Goal: Communication & Community: Answer question/provide support

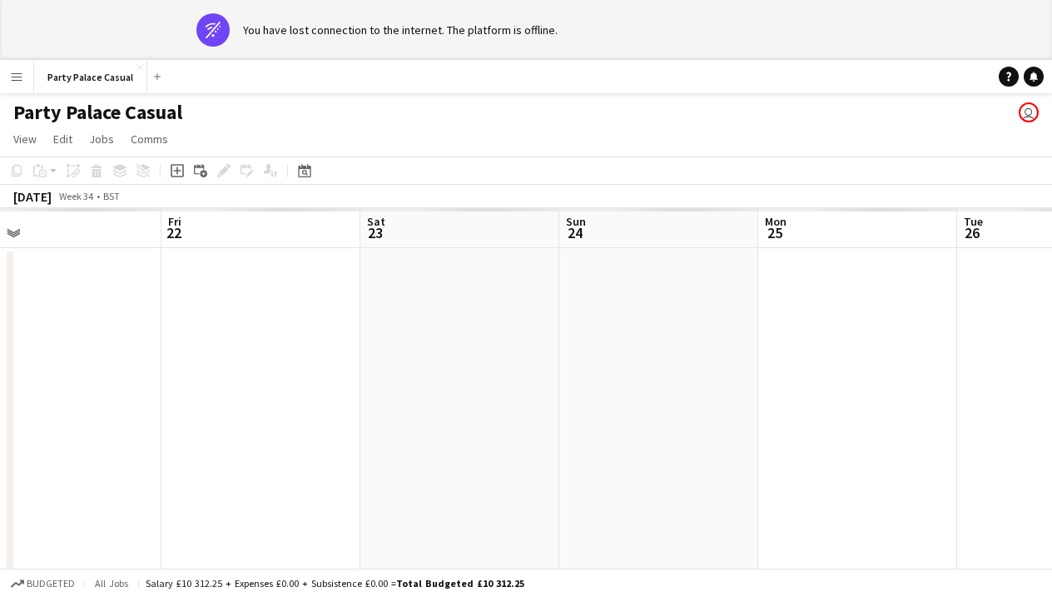
scroll to position [0, 444]
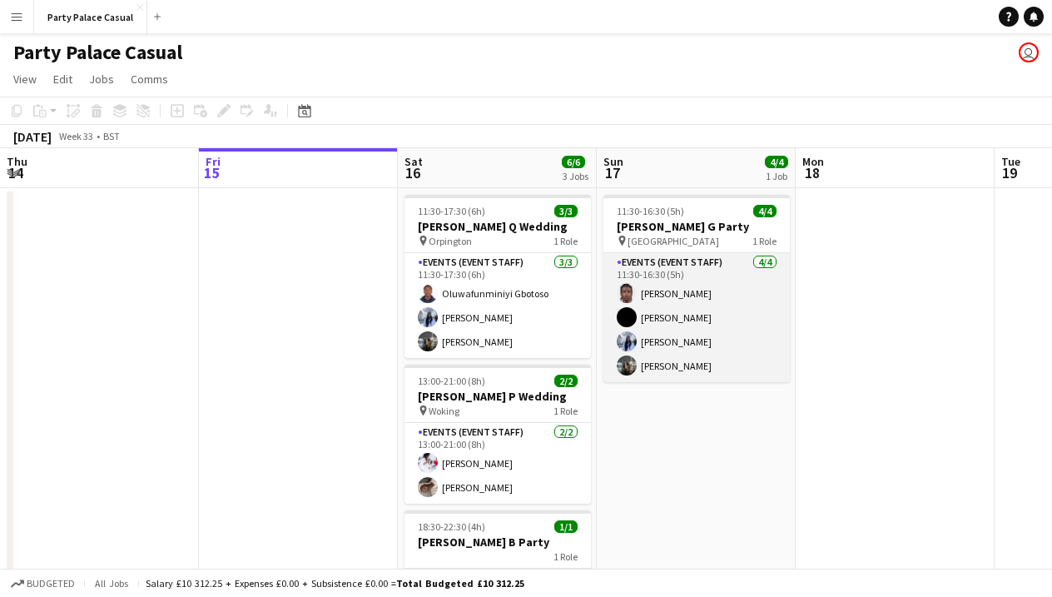
click at [717, 290] on app-card-role "Events (Event Staff) [DATE] 11:30-16:30 (5h) [PERSON_NAME] [PERSON_NAME] Nakaan…" at bounding box center [696, 317] width 186 height 129
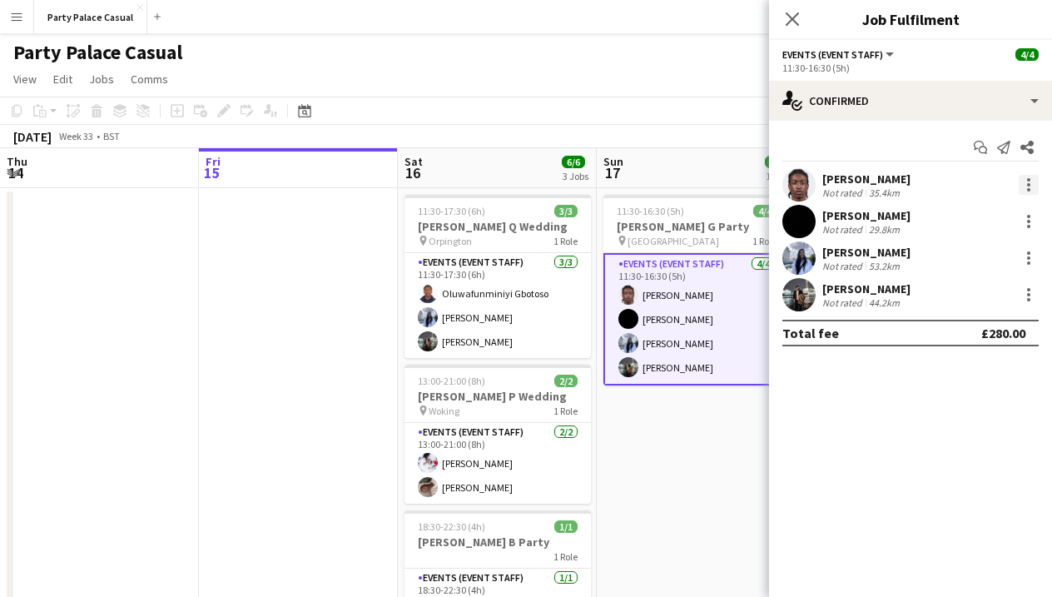
click at [1031, 185] on div at bounding box center [1029, 185] width 20 height 20
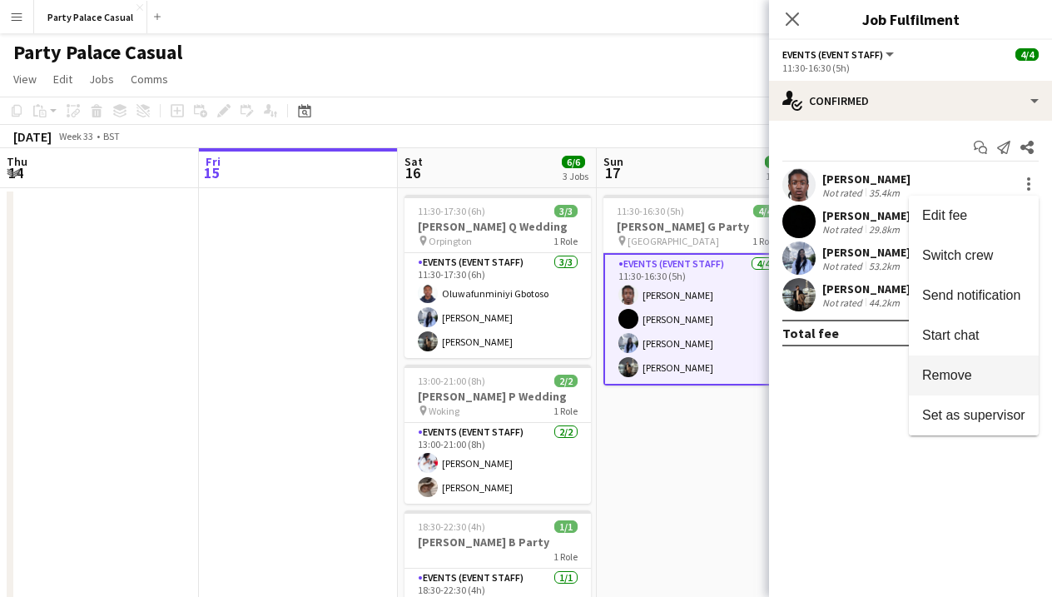
click at [957, 378] on span "Remove" at bounding box center [947, 375] width 50 height 14
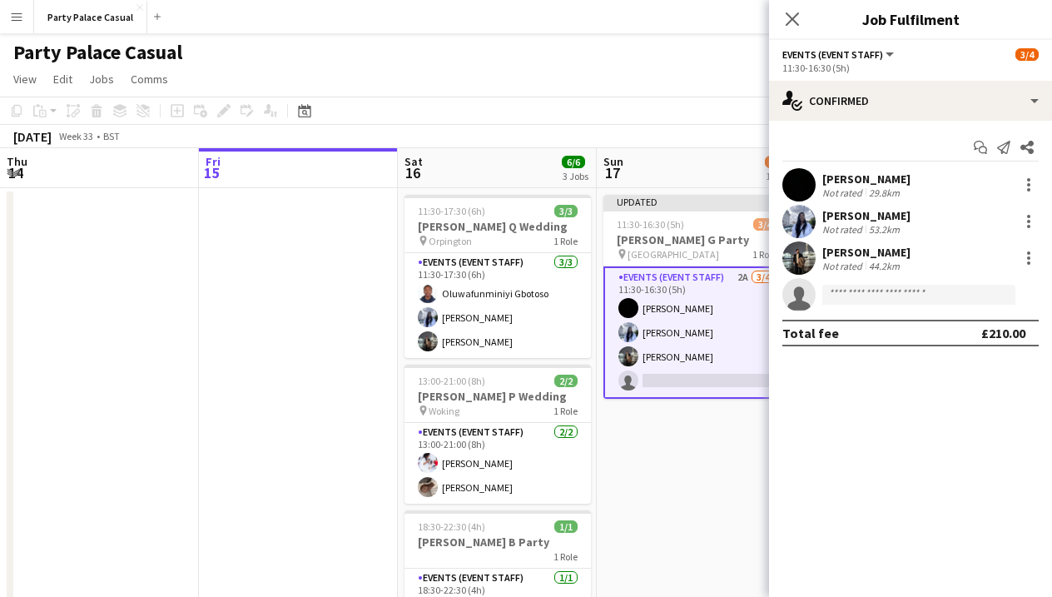
click at [722, 442] on app-date-cell "Updated 11:30-16:30 (5h) 3/4 [PERSON_NAME] G Party pin Windsor 1 Role Events (E…" at bounding box center [696, 425] width 199 height 474
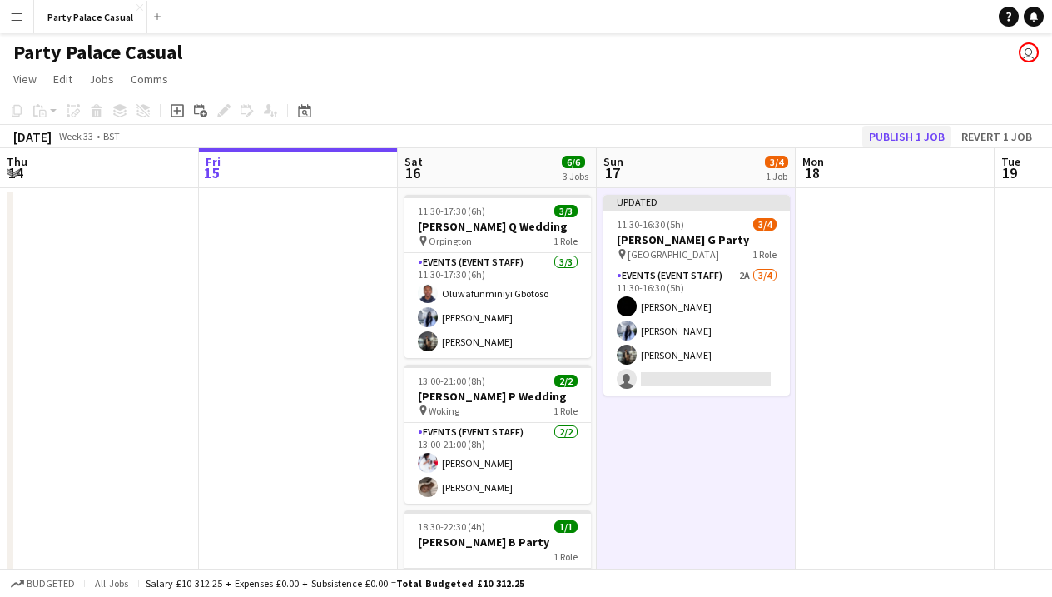
click at [927, 141] on button "Publish 1 job" at bounding box center [906, 137] width 89 height 22
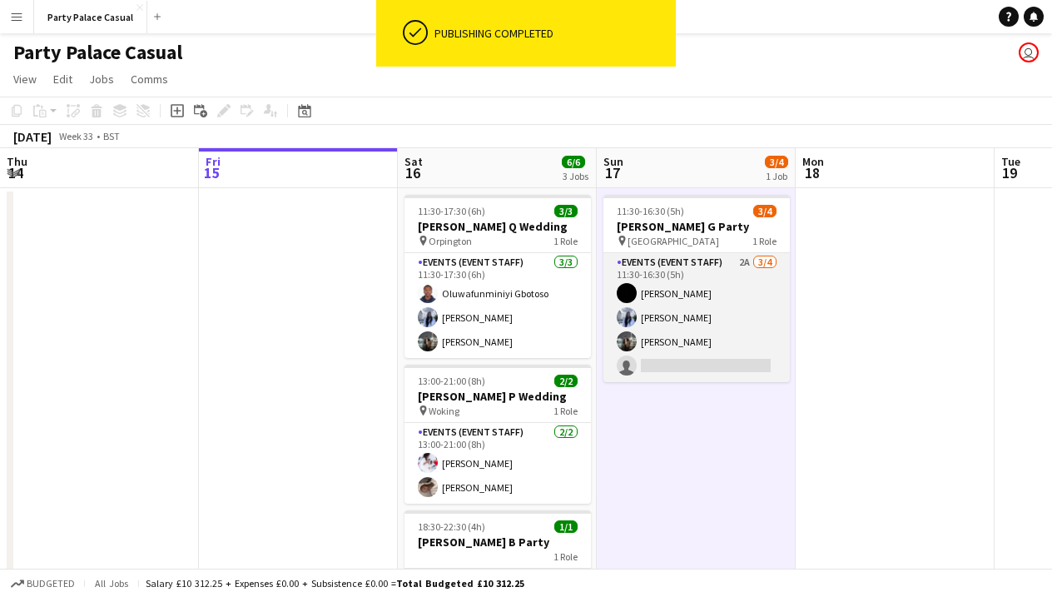
click at [682, 269] on app-card-role "Events (Event Staff) 2A [DATE] 11:30-16:30 (5h) [PERSON_NAME] [PERSON_NAME] [PE…" at bounding box center [696, 317] width 186 height 129
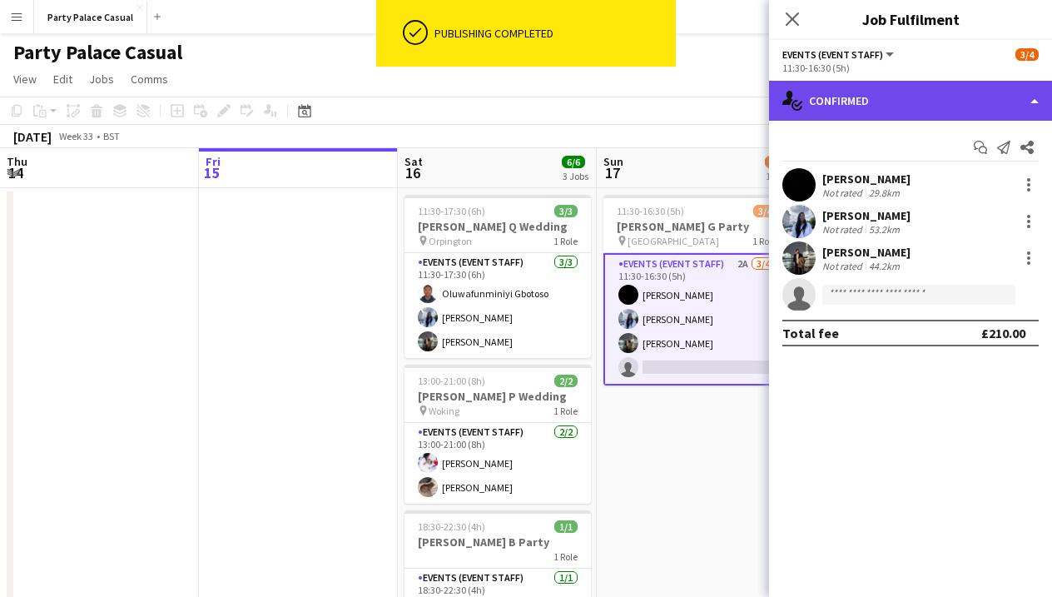
click at [892, 112] on div "single-neutral-actions-check-2 Confirmed" at bounding box center [910, 101] width 283 height 40
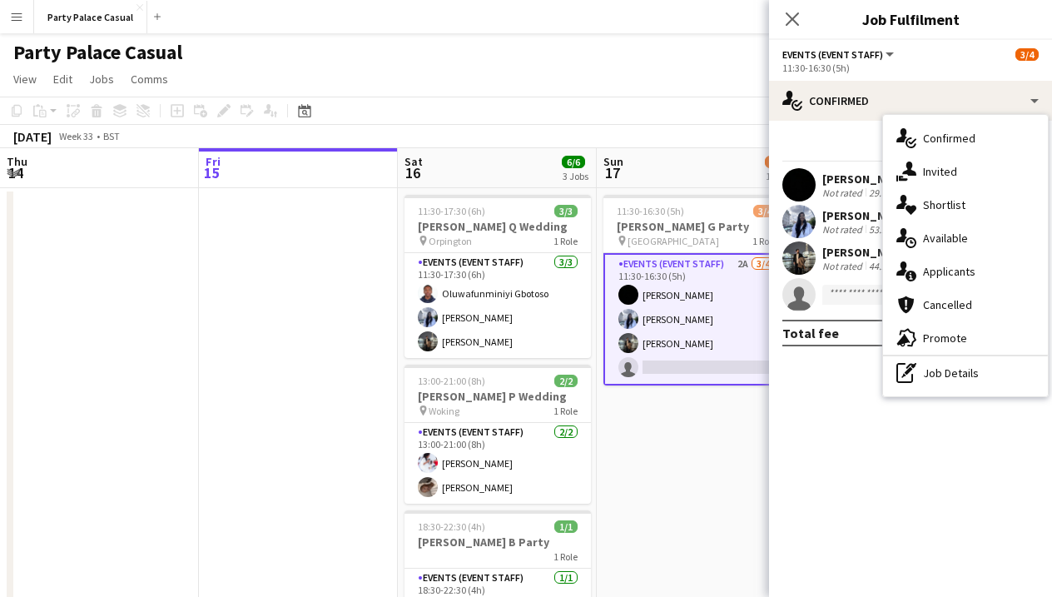
click at [870, 364] on mat-expansion-panel "check Confirmed Start chat Send notification Share [PERSON_NAME] Not rated 29.8…" at bounding box center [910, 359] width 283 height 476
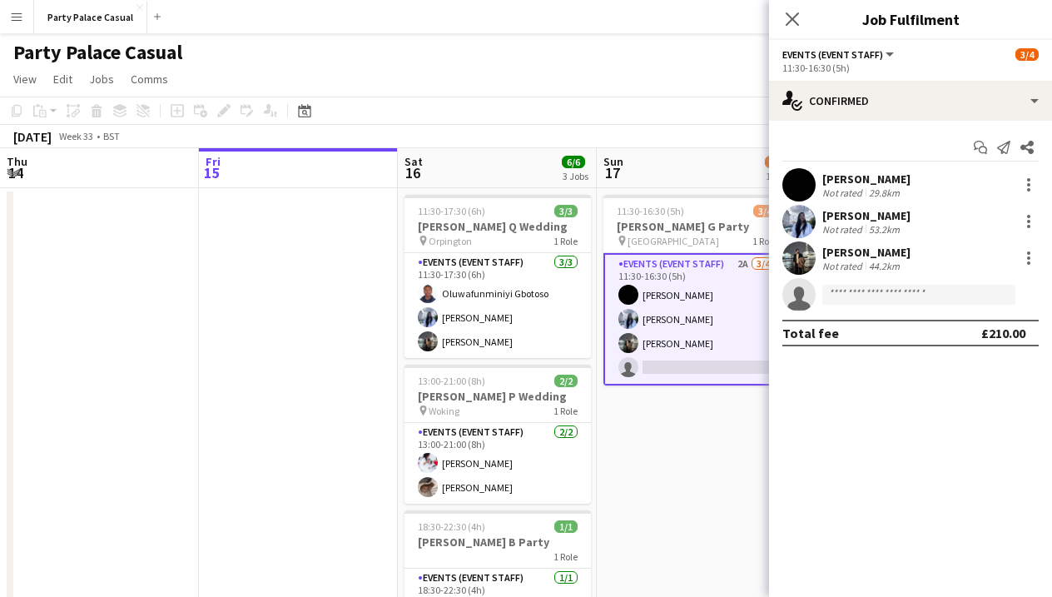
click at [873, 54] on span "Events (Event Staff)" at bounding box center [832, 54] width 101 height 12
click at [891, 428] on mat-expansion-panel "check Confirmed Start chat Send notification Share [PERSON_NAME] Not rated 29.8…" at bounding box center [910, 359] width 283 height 476
click at [691, 453] on app-date-cell "11:30-16:30 (5h) 3/4 [PERSON_NAME] G Party pin Windsor 1 Role Events (Event Sta…" at bounding box center [696, 425] width 199 height 474
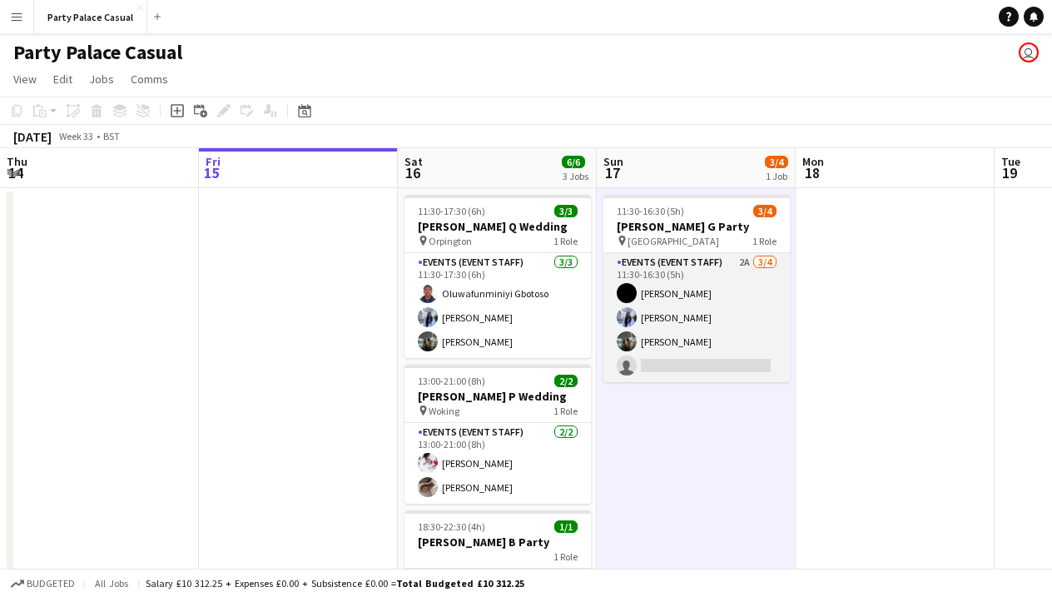
click at [709, 266] on app-card-role "Events (Event Staff) 2A [DATE] 11:30-16:30 (5h) [PERSON_NAME] [PERSON_NAME] [PE…" at bounding box center [696, 317] width 186 height 129
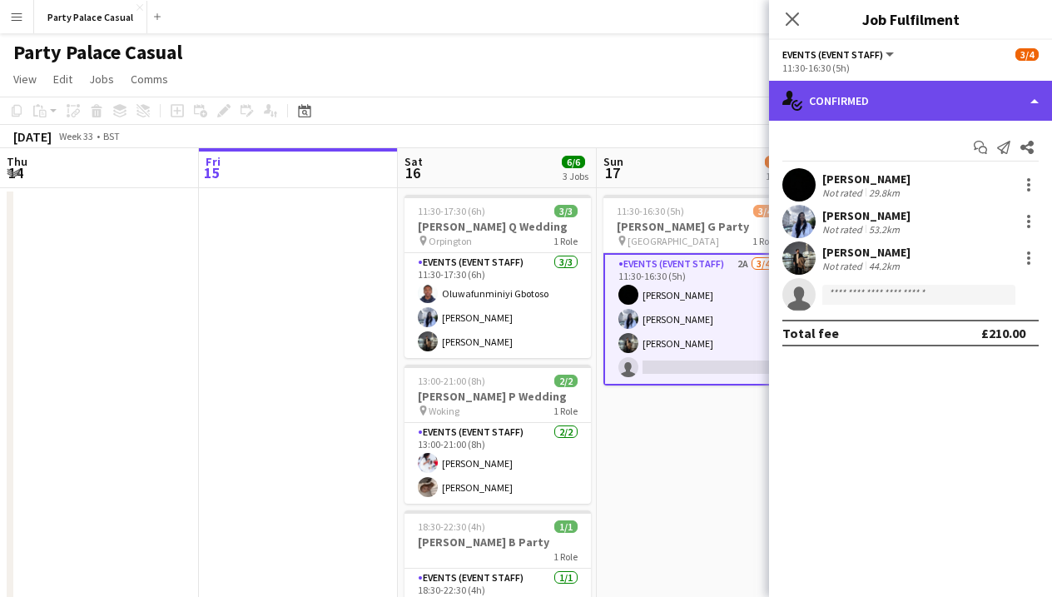
click at [984, 107] on div "single-neutral-actions-check-2 Confirmed" at bounding box center [910, 101] width 283 height 40
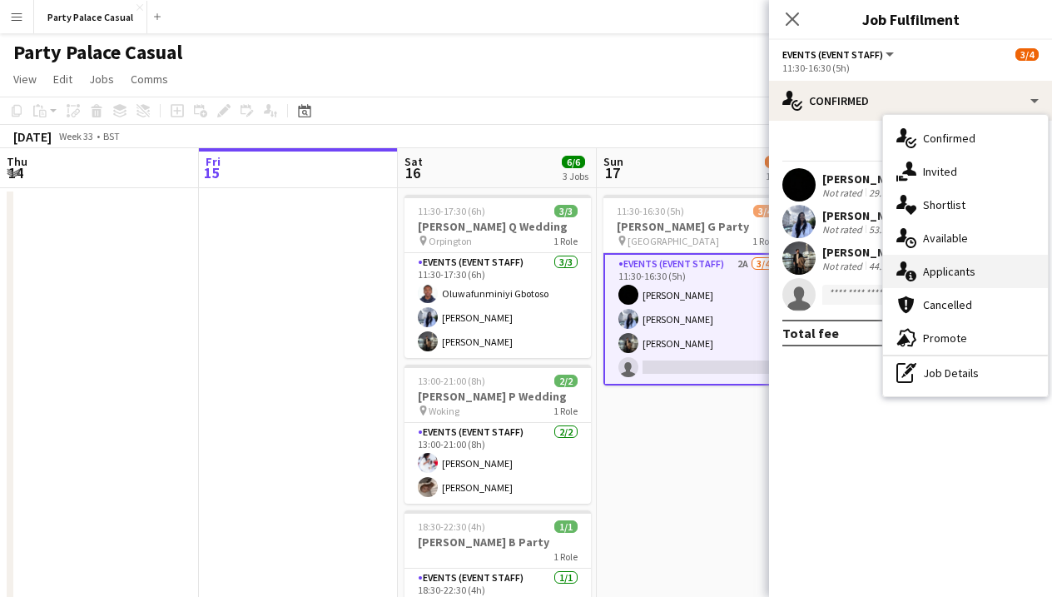
click at [984, 283] on div "single-neutral-actions-information Applicants" at bounding box center [965, 271] width 165 height 33
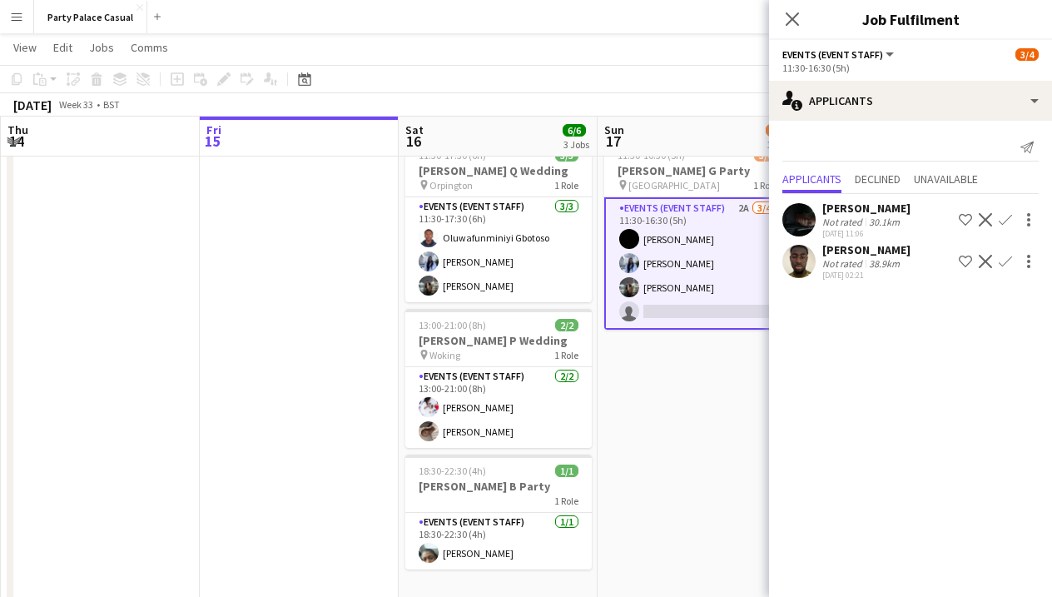
scroll to position [54, 0]
click at [788, 22] on icon at bounding box center [792, 19] width 16 height 16
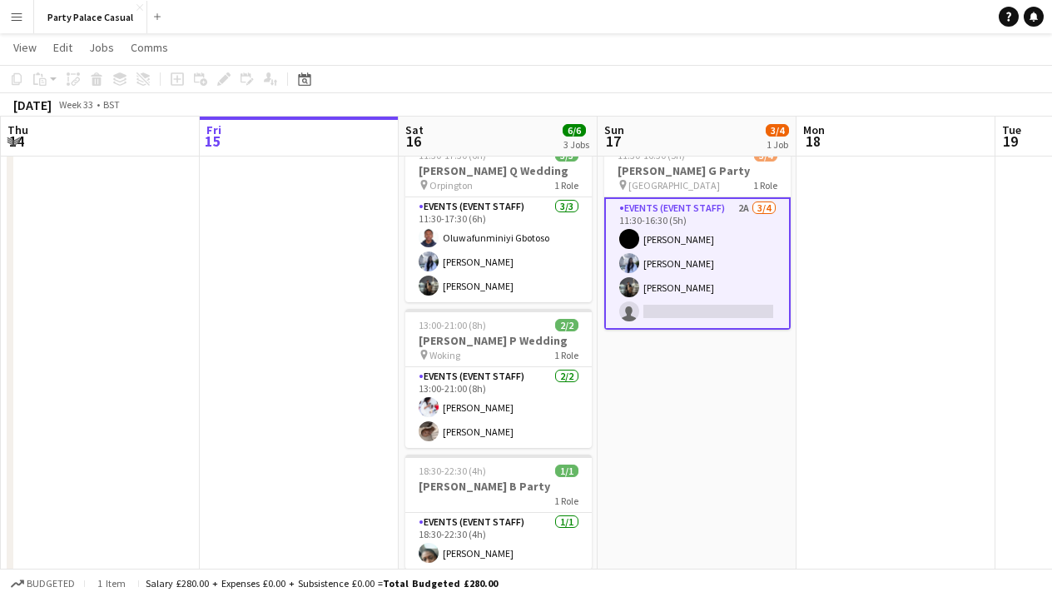
click at [698, 211] on app-card-role "Events (Event Staff) 2A [DATE] 11:30-16:30 (5h) [PERSON_NAME] [PERSON_NAME] [PE…" at bounding box center [697, 263] width 186 height 132
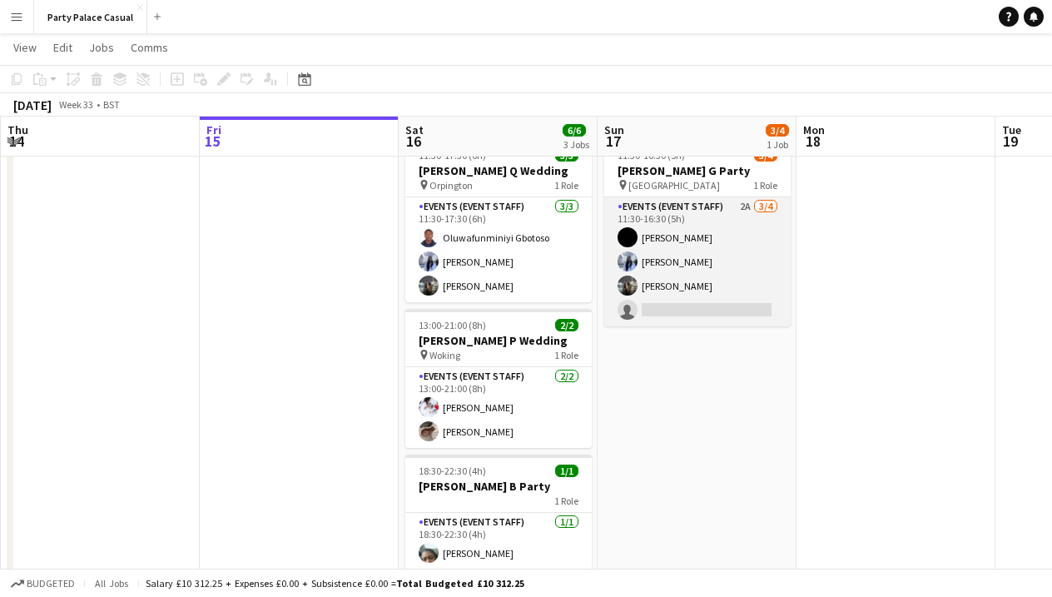
click at [698, 211] on app-card-role "Events (Event Staff) 2A [DATE] 11:30-16:30 (5h) [PERSON_NAME] [PERSON_NAME] [PE…" at bounding box center [697, 261] width 186 height 129
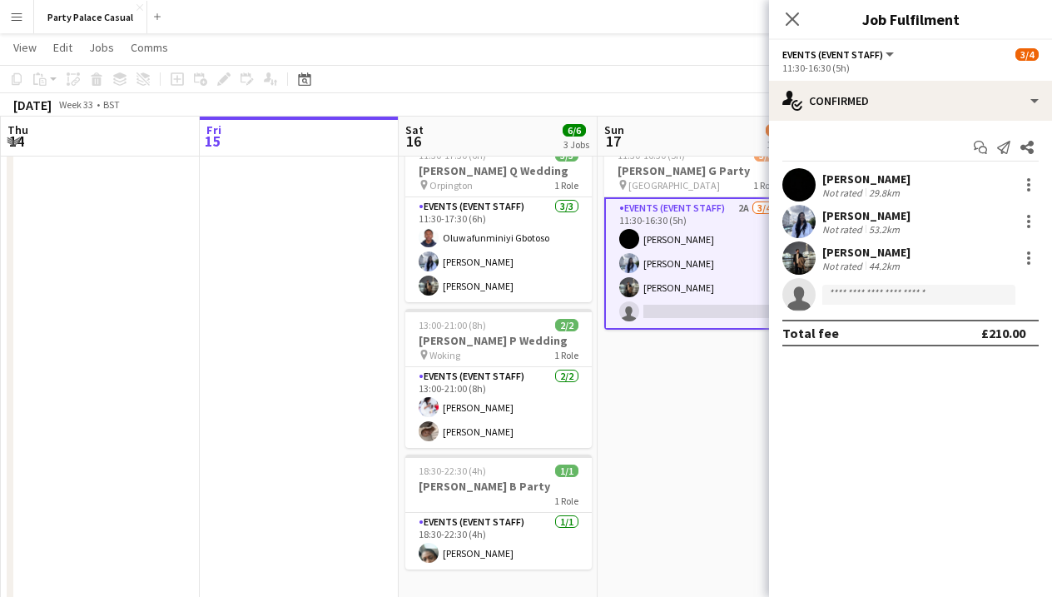
click at [736, 408] on app-date-cell "11:30-16:30 (5h) 3/4 [PERSON_NAME] G Party pin Windsor 1 Role Events (Event Sta…" at bounding box center [697, 369] width 199 height 474
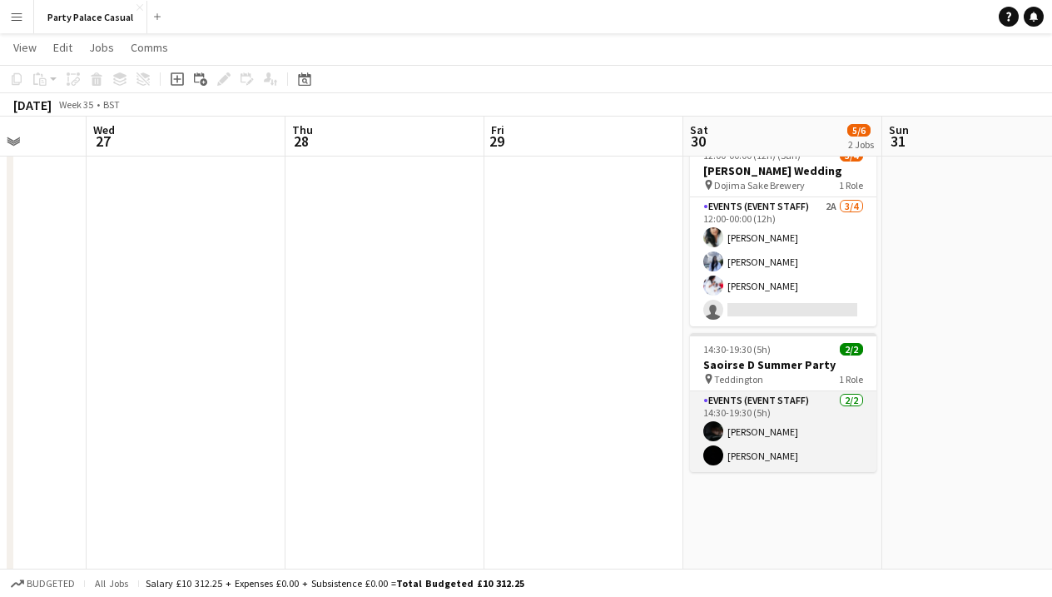
scroll to position [0, 710]
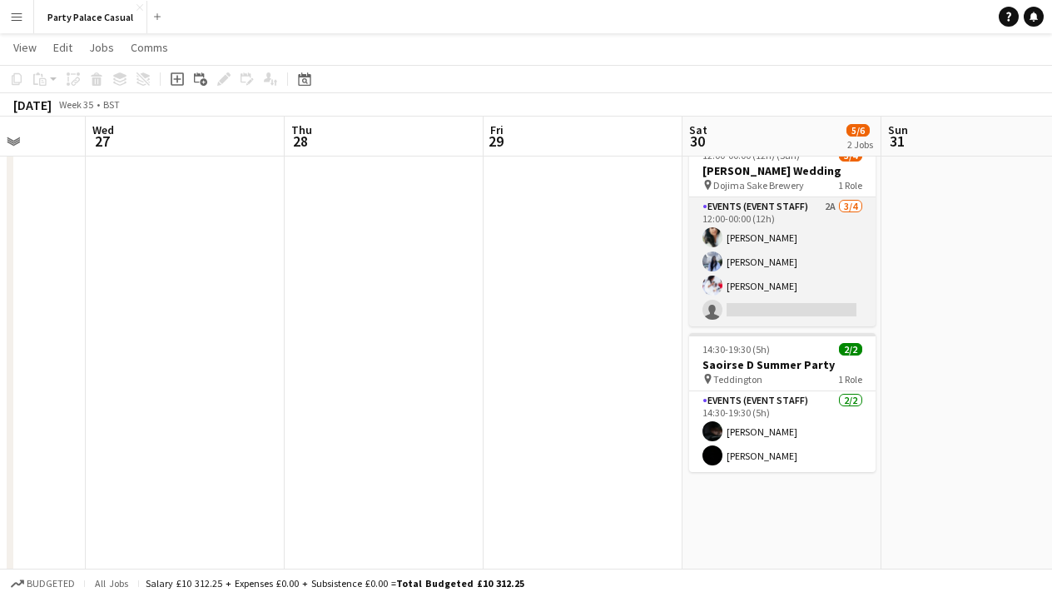
click at [822, 206] on app-card-role "Events (Event Staff) 2A [DATE] 12:00-00:00 (12h) [PERSON_NAME] [PERSON_NAME] [P…" at bounding box center [782, 261] width 186 height 129
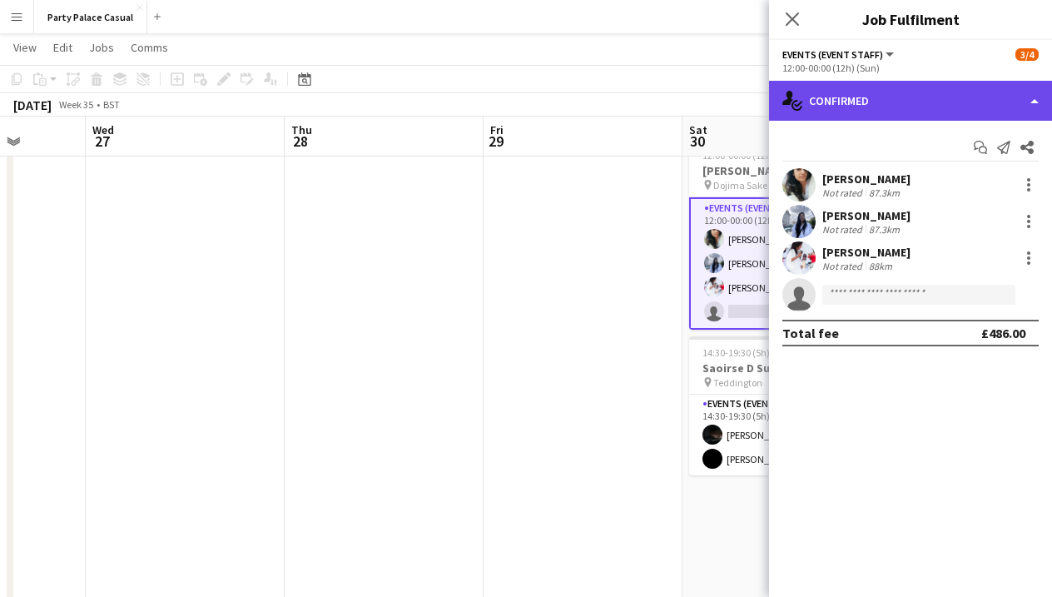
click at [922, 90] on div "single-neutral-actions-check-2 Confirmed" at bounding box center [910, 101] width 283 height 40
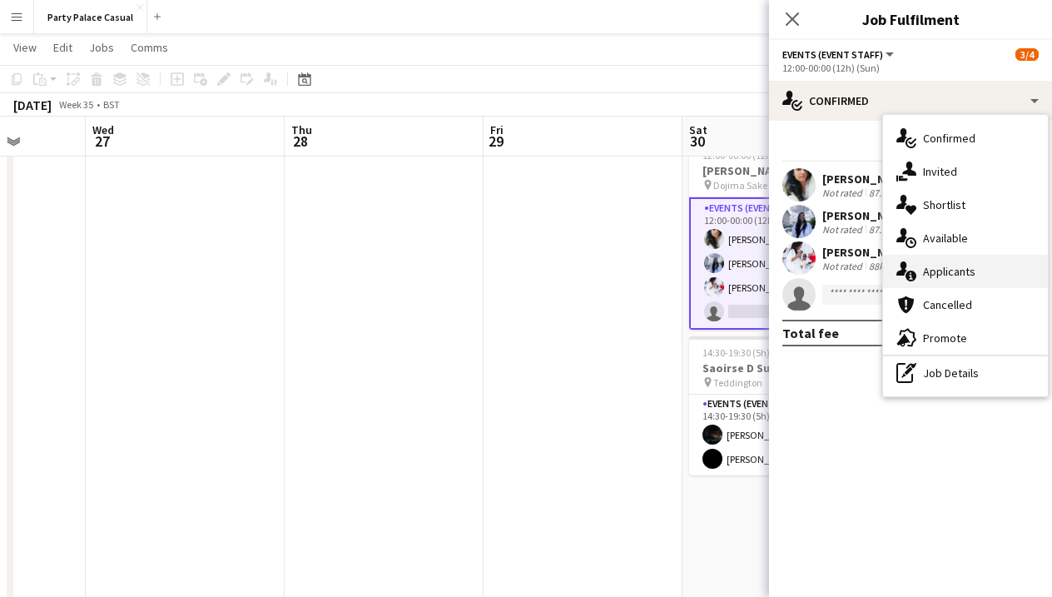
click at [957, 271] on div "single-neutral-actions-information Applicants" at bounding box center [965, 271] width 165 height 33
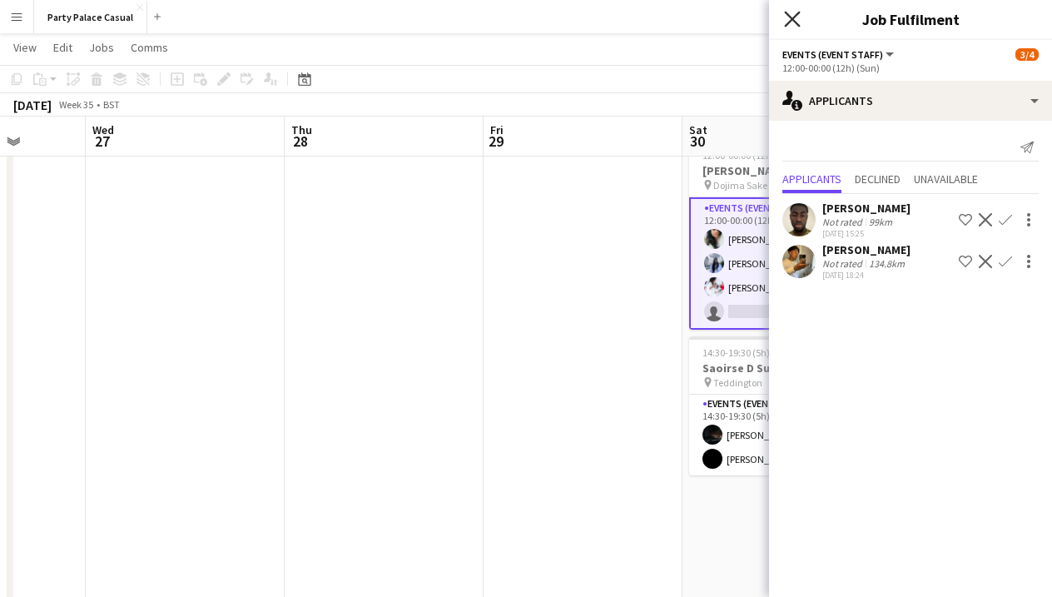
click at [797, 18] on icon "Close pop-in" at bounding box center [792, 19] width 16 height 16
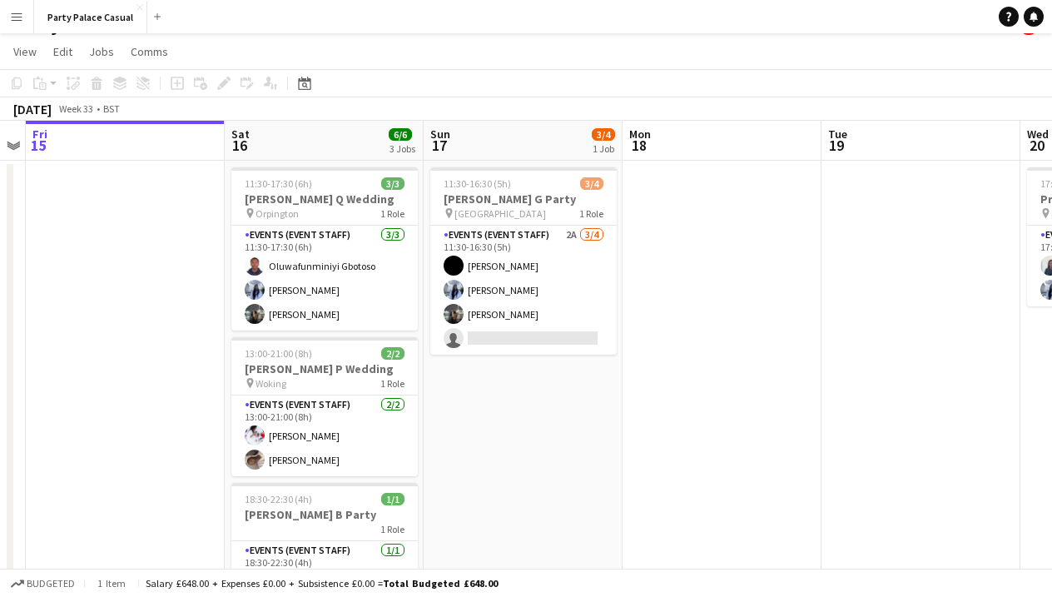
scroll to position [0, 357]
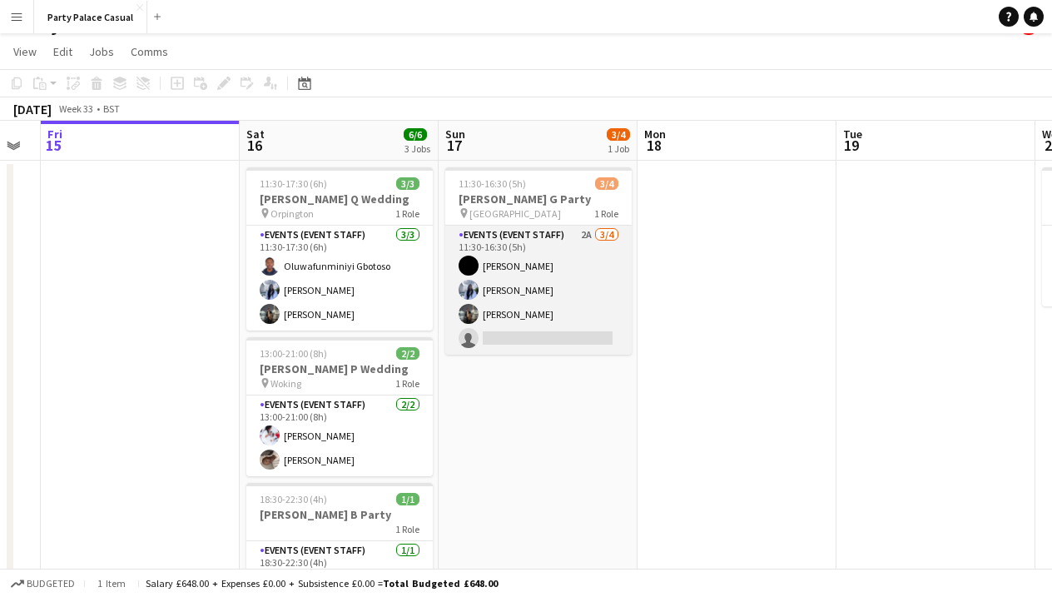
click at [508, 246] on app-card-role "Events (Event Staff) 2A [DATE] 11:30-16:30 (5h) [PERSON_NAME] [PERSON_NAME] [PE…" at bounding box center [538, 290] width 186 height 129
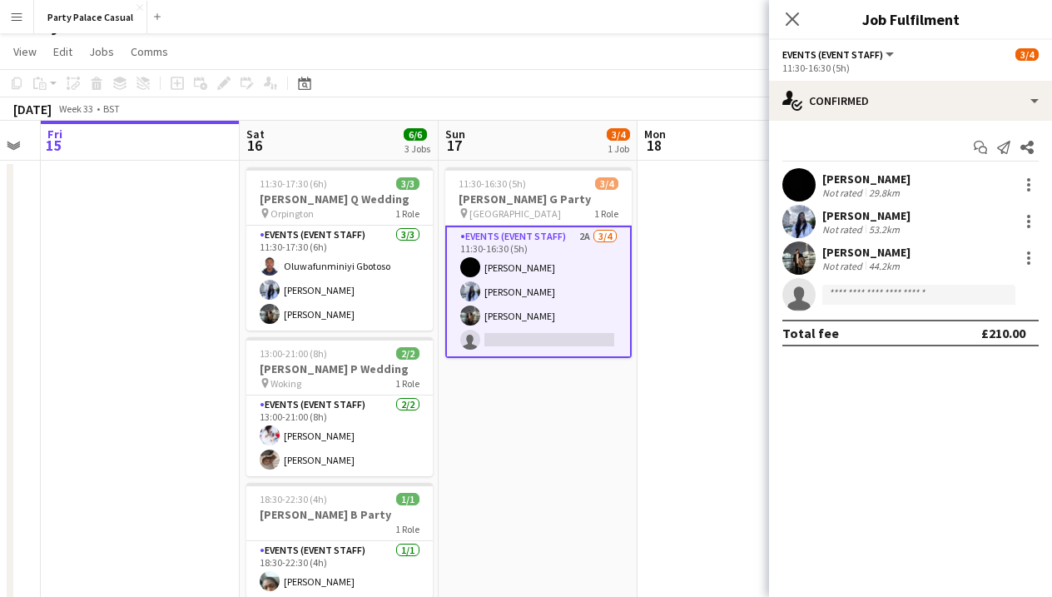
click at [686, 319] on app-date-cell at bounding box center [736, 398] width 199 height 474
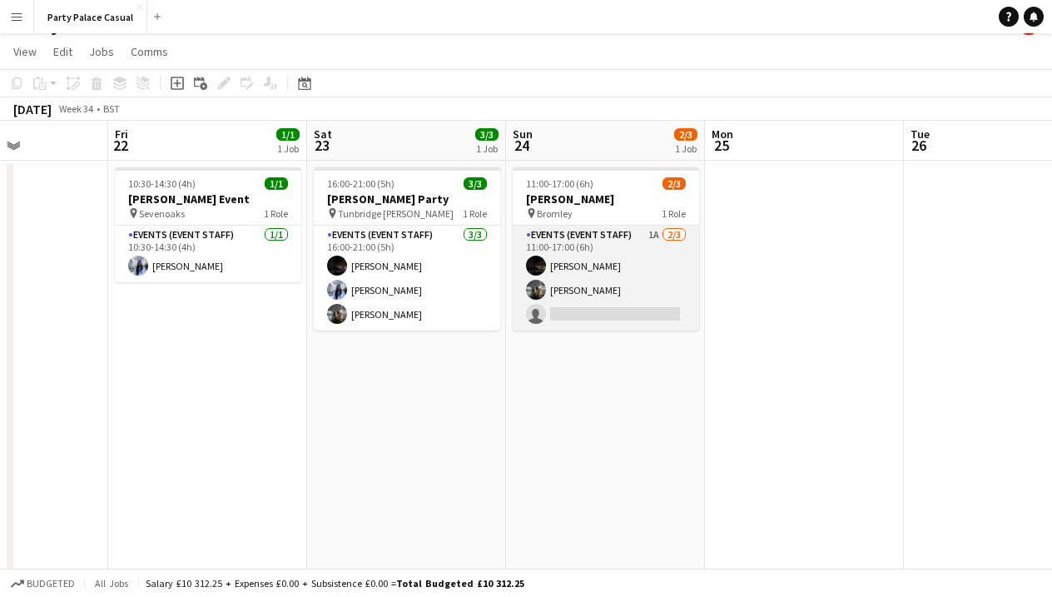
scroll to position [0, 489]
click at [630, 245] on app-card-role "Events (Event Staff) 1A [DATE] 11:00-17:00 (6h) Eziafa Iwe [PERSON_NAME] single…" at bounding box center [605, 278] width 186 height 105
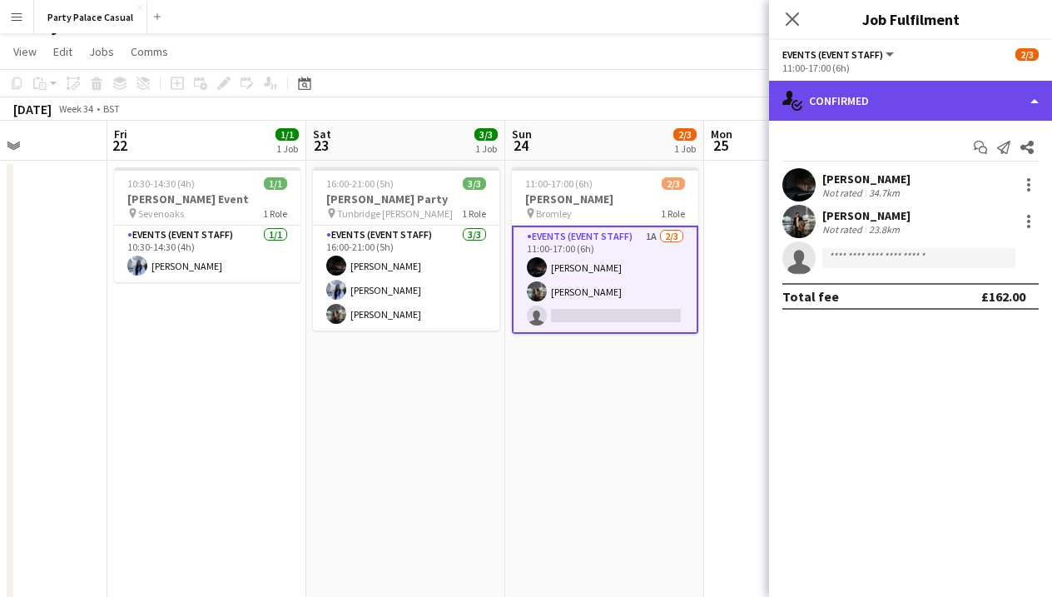
click at [874, 104] on div "single-neutral-actions-check-2 Confirmed" at bounding box center [910, 101] width 283 height 40
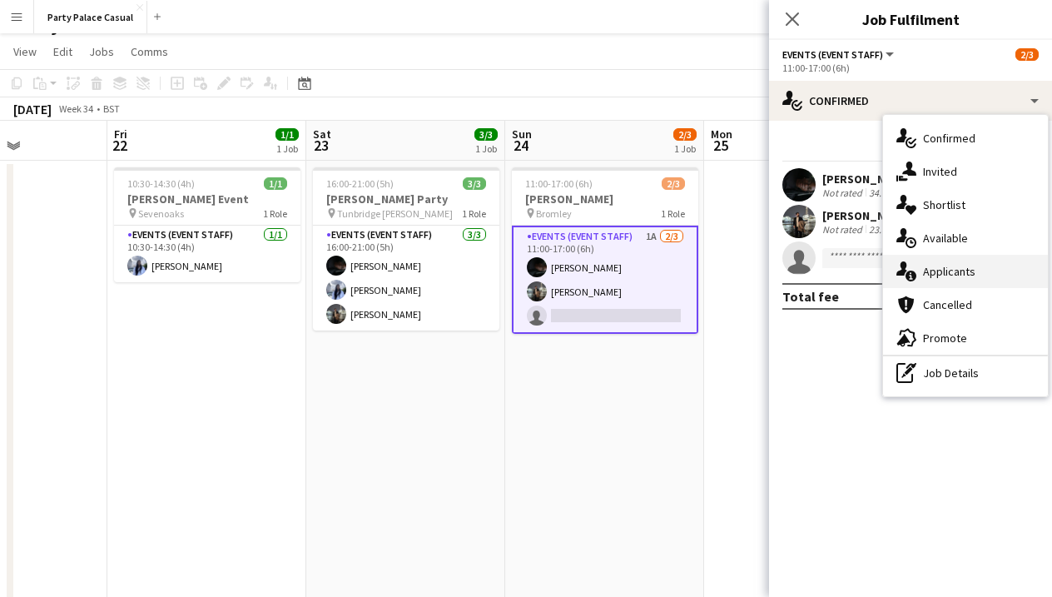
click at [949, 268] on div "single-neutral-actions-information Applicants" at bounding box center [965, 271] width 165 height 33
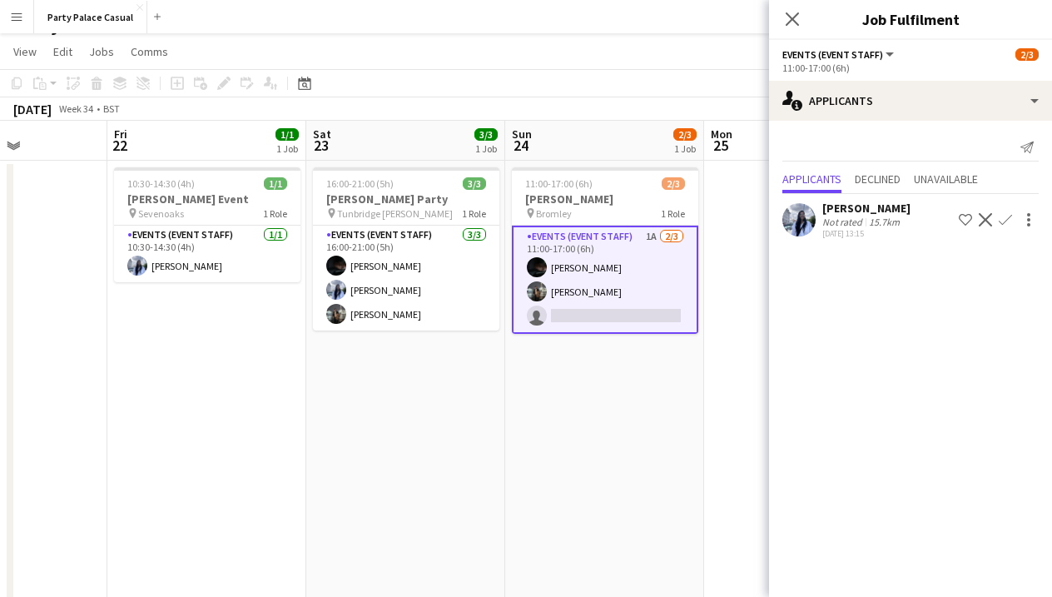
click at [715, 356] on app-date-cell at bounding box center [803, 398] width 199 height 474
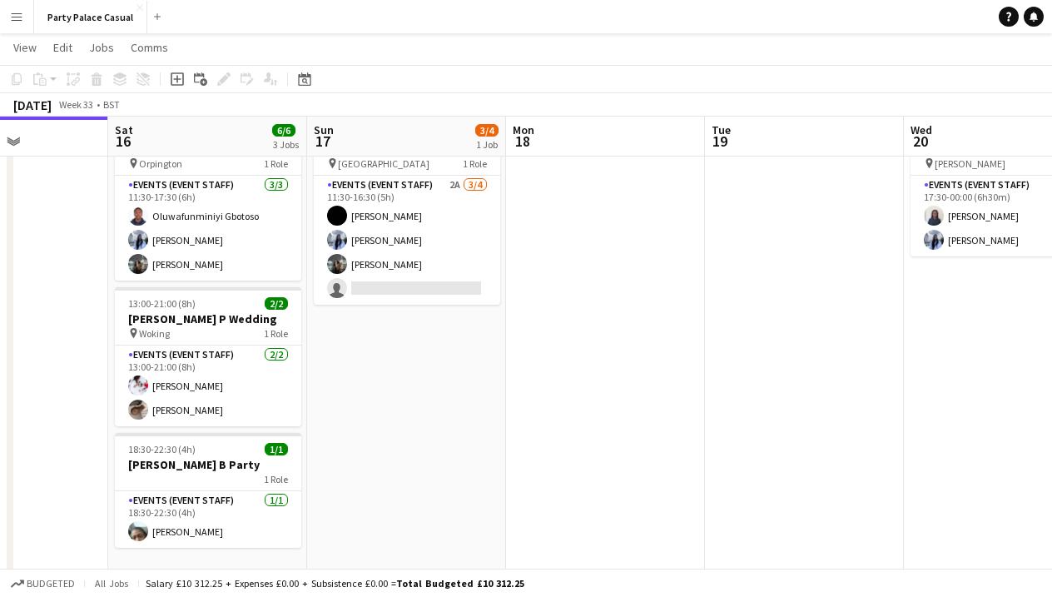
scroll to position [0, 690]
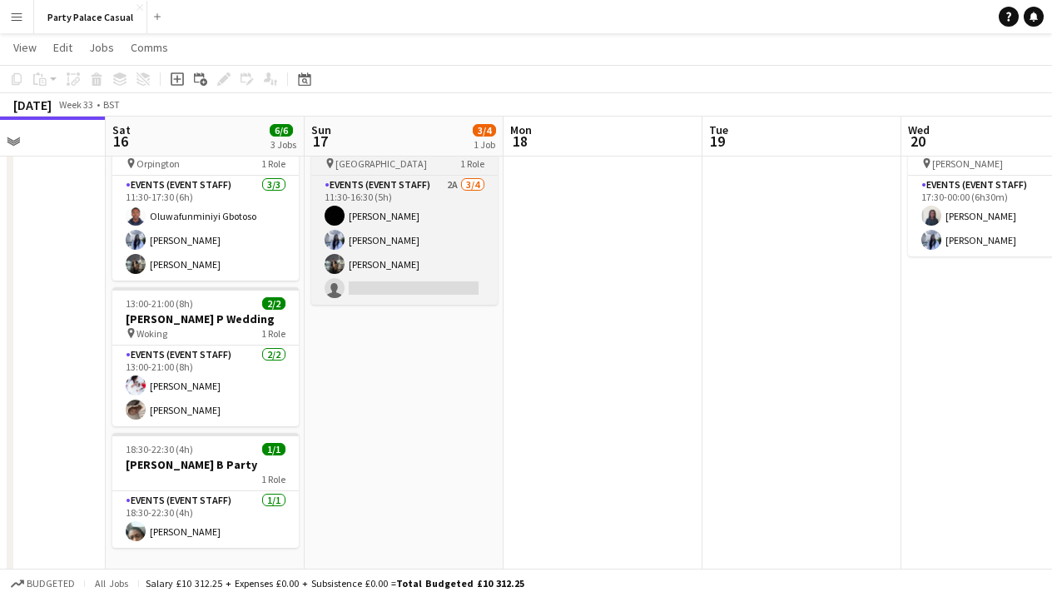
click at [370, 173] on app-job-card "11:30-16:30 (5h) 3/4 [PERSON_NAME] G Party pin Windsor 1 Role Events (Event Sta…" at bounding box center [404, 210] width 186 height 187
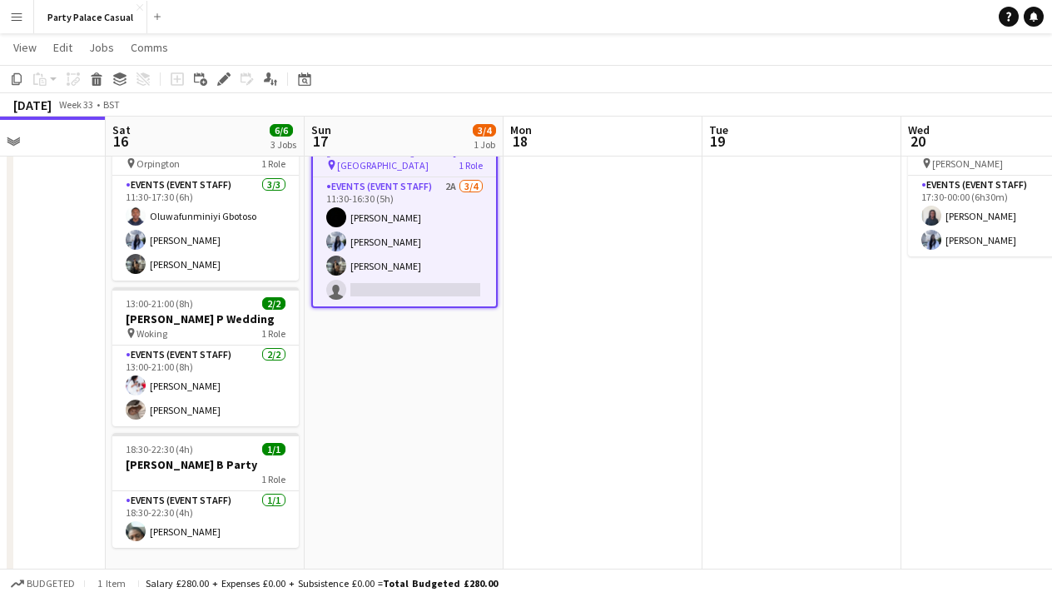
click at [370, 154] on app-board-header-date "Sun 17 3/4 1 Job" at bounding box center [404, 137] width 199 height 40
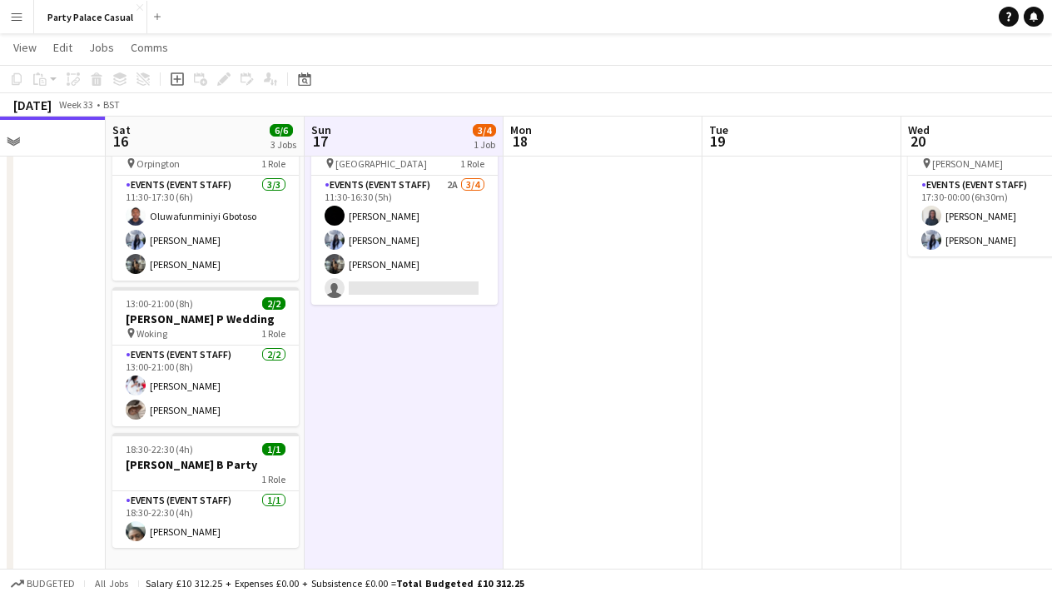
click at [370, 154] on app-board-header-date "Sun 17 3/4 1 Job" at bounding box center [404, 137] width 199 height 40
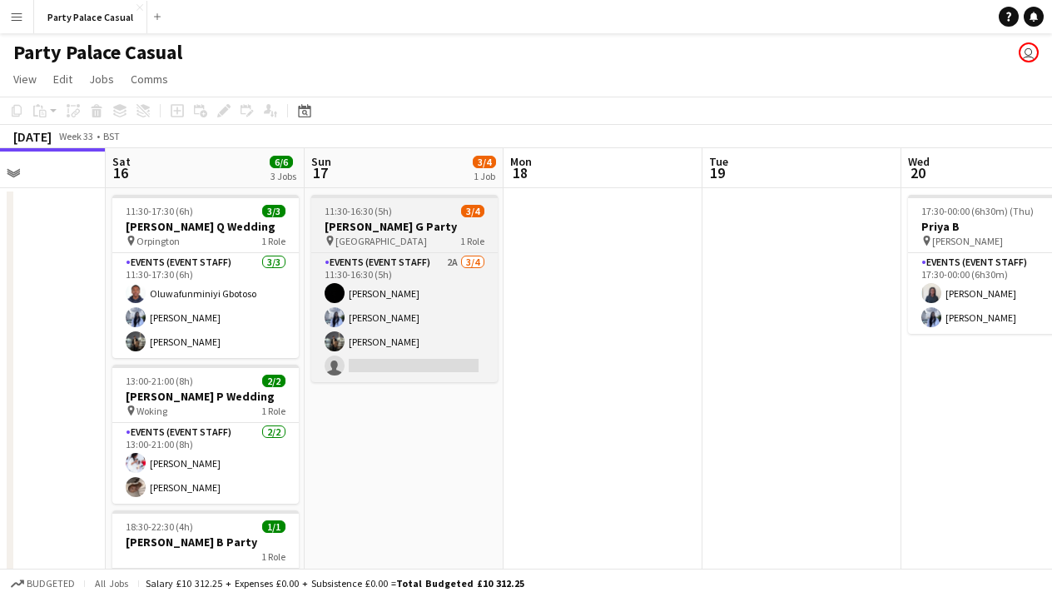
scroll to position [0, 0]
click at [380, 215] on span "11:30-16:30 (5h)" at bounding box center [358, 211] width 67 height 12
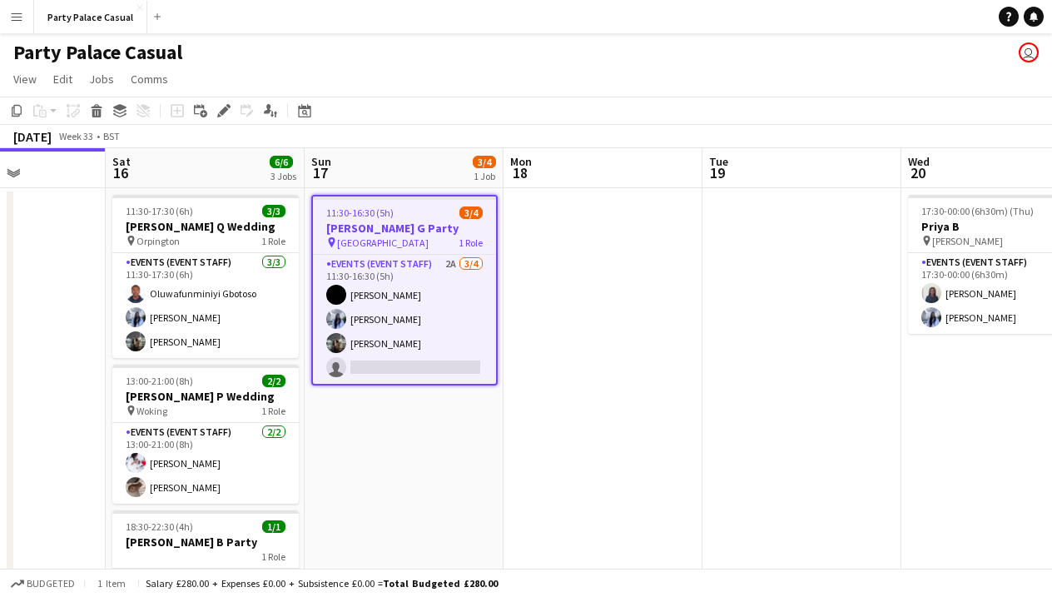
click at [380, 215] on span "11:30-16:30 (5h)" at bounding box center [359, 212] width 67 height 12
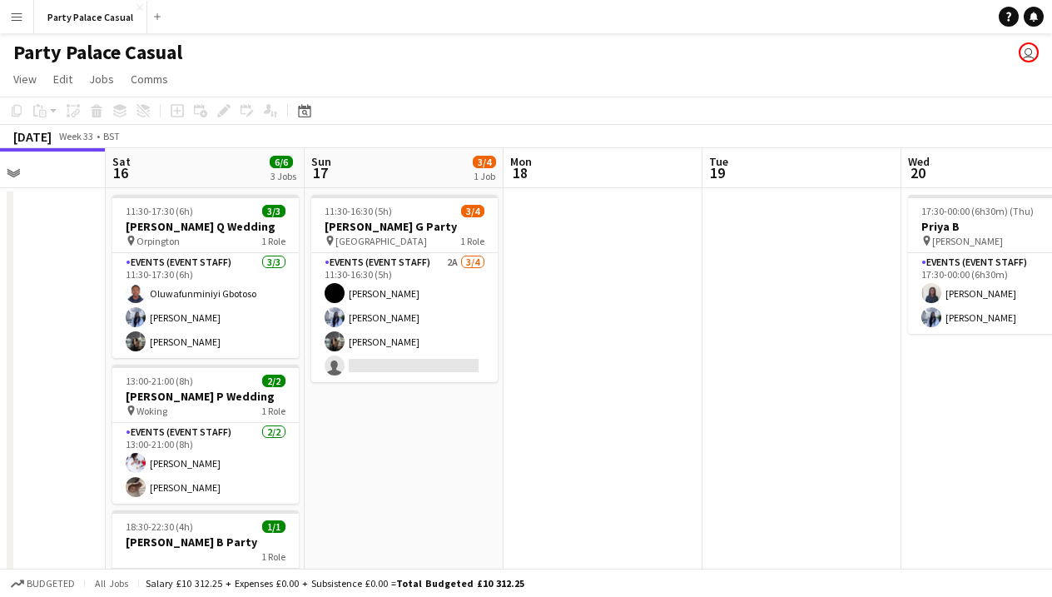
click at [379, 187] on app-board-header-date "Sun 17 3/4 1 Job" at bounding box center [404, 168] width 199 height 40
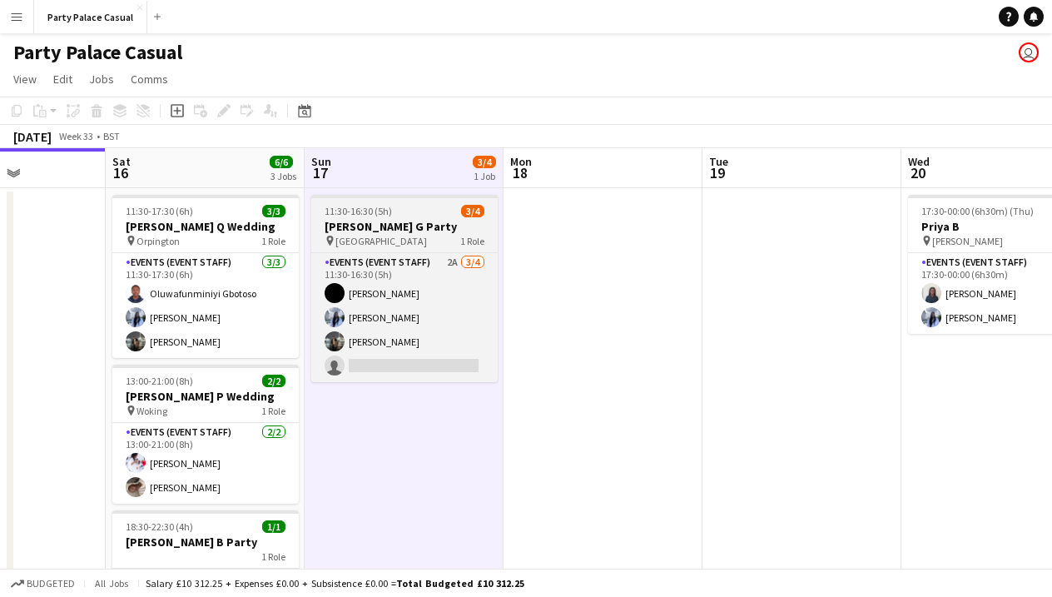
click at [430, 228] on h3 "[PERSON_NAME] G Party" at bounding box center [404, 226] width 186 height 15
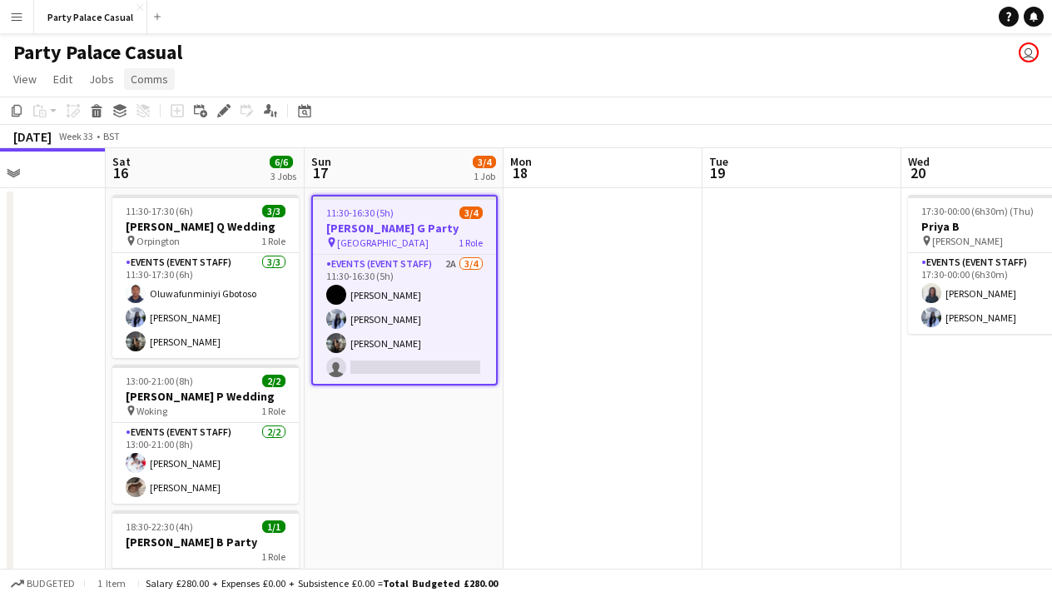
click at [166, 72] on span "Comms" at bounding box center [149, 79] width 37 height 15
click at [187, 110] on span "Notify confirmed crew" at bounding box center [192, 114] width 112 height 15
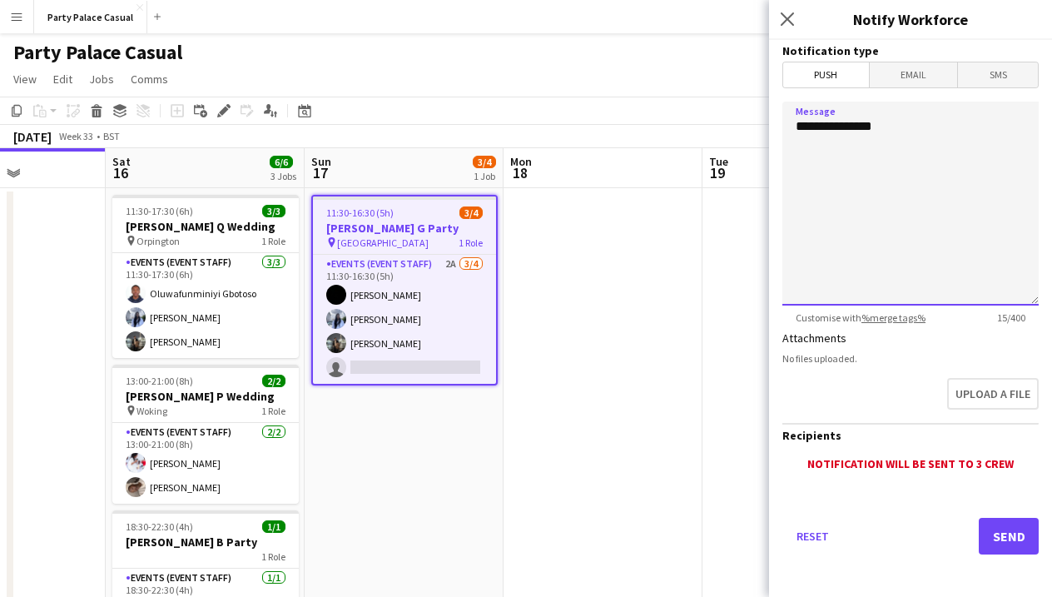
click at [943, 149] on textarea "**********" at bounding box center [910, 204] width 256 height 204
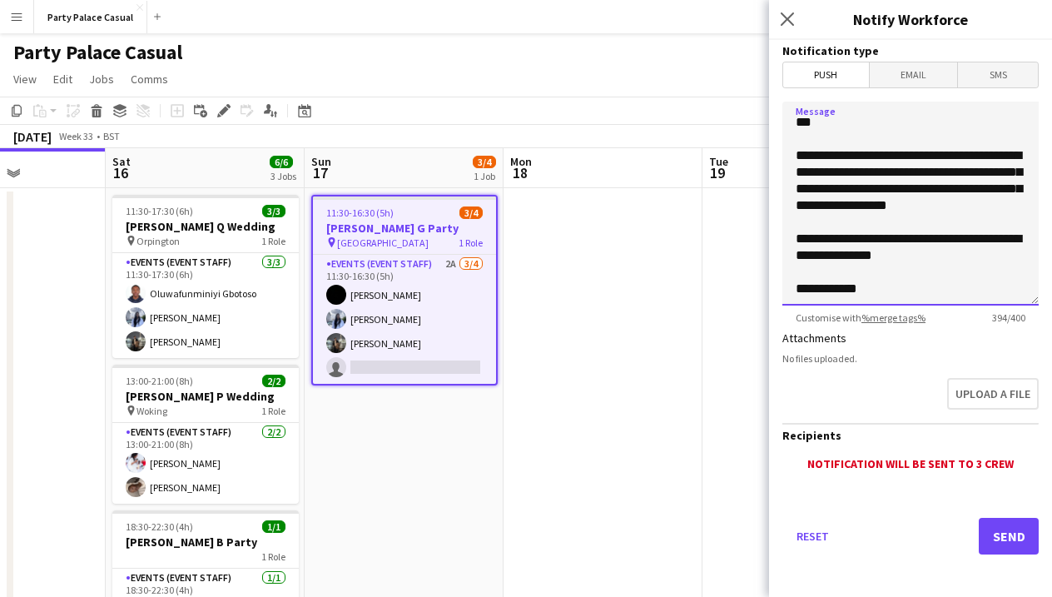
scroll to position [87, 0]
type textarea "**********"
click at [915, 80] on span "Email" at bounding box center [914, 74] width 88 height 25
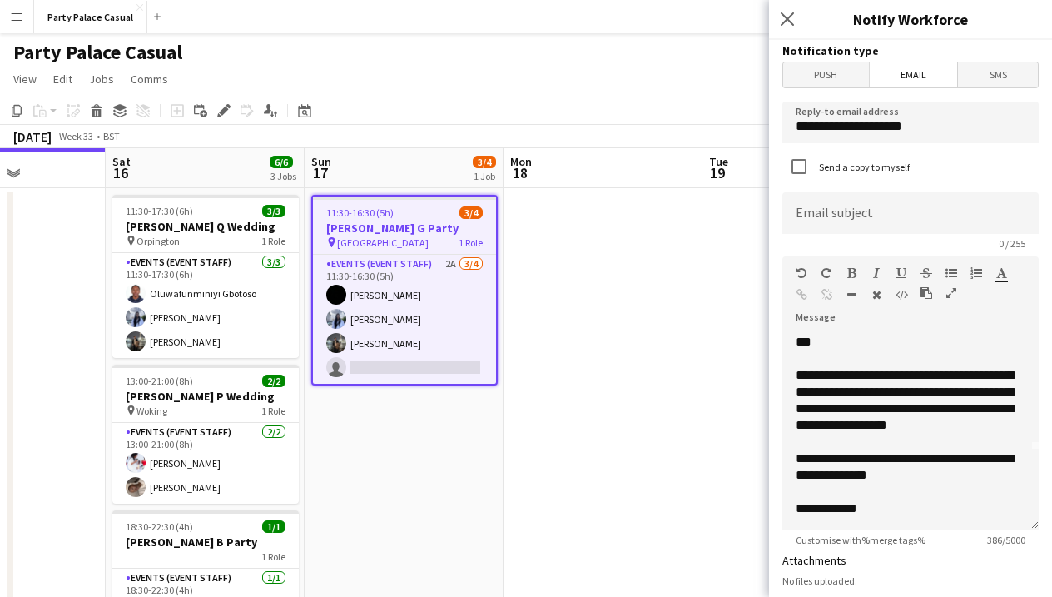
scroll to position [80, 0]
click at [913, 515] on div "**********" at bounding box center [910, 430] width 256 height 200
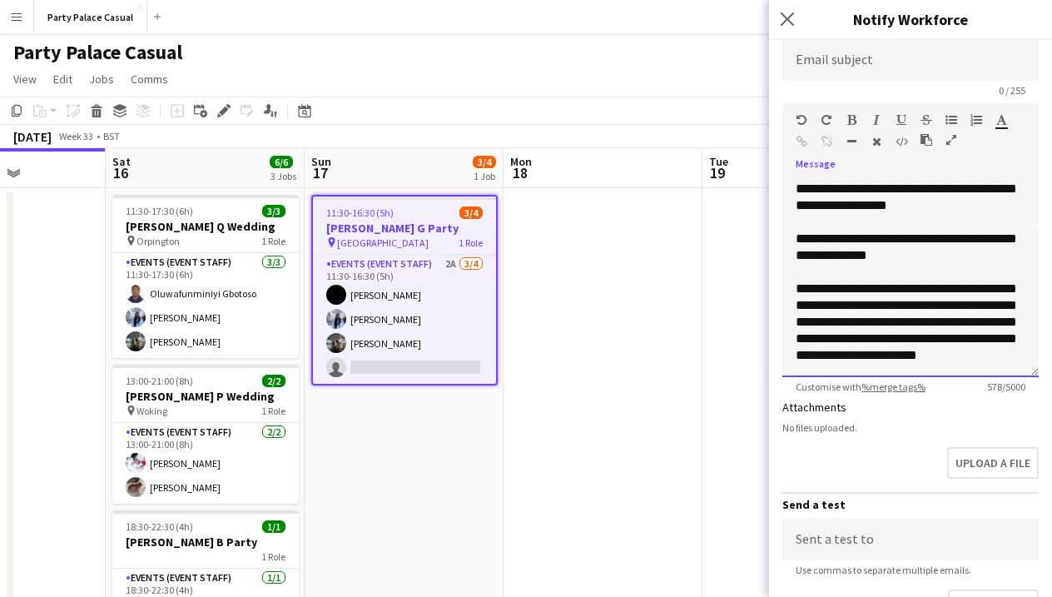
scroll to position [151, 0]
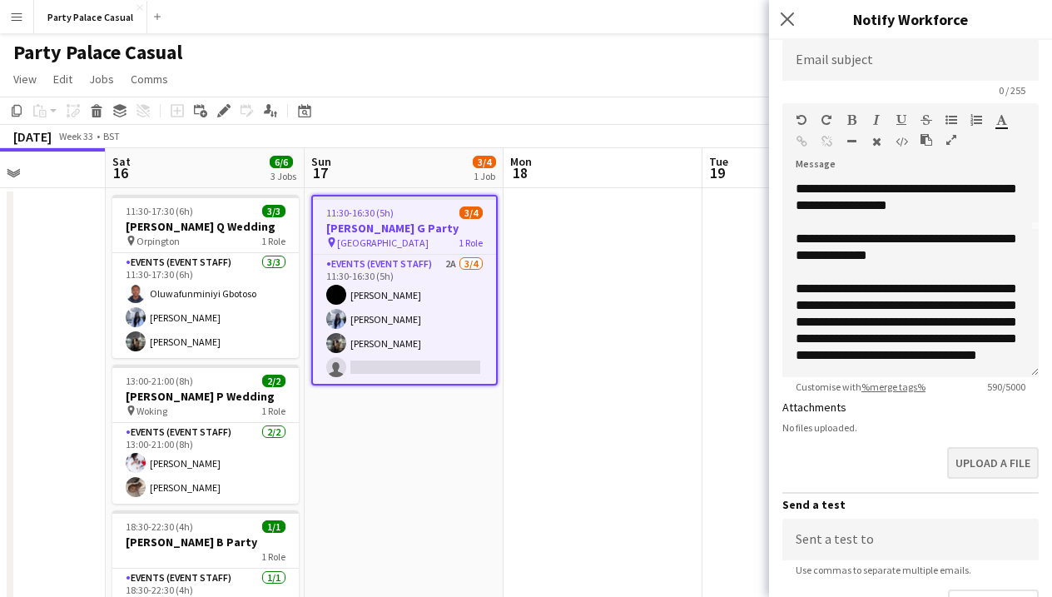
click at [988, 464] on button "Upload a file" at bounding box center [993, 463] width 92 height 32
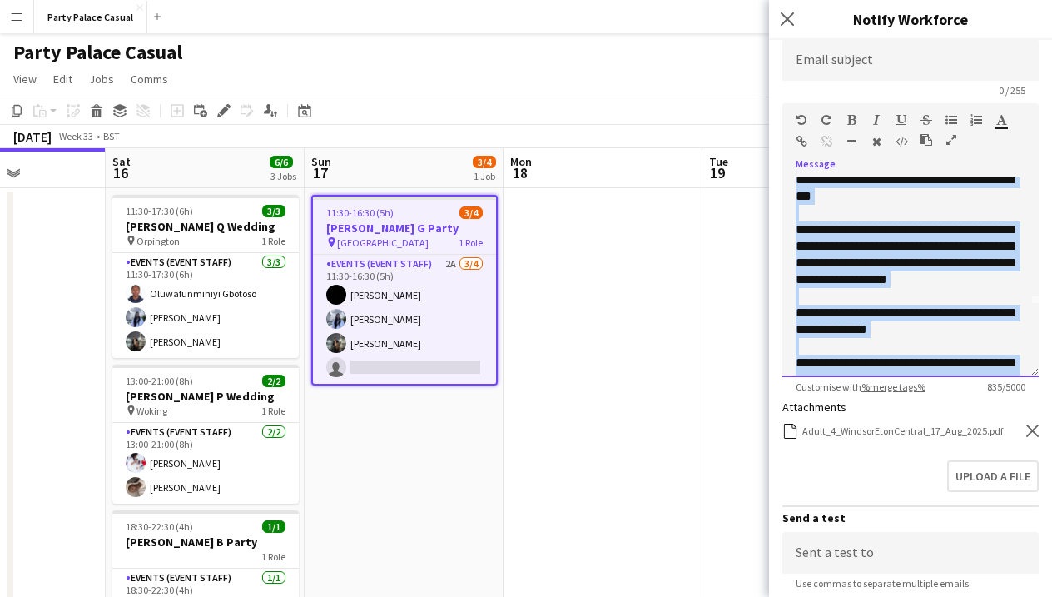
scroll to position [0, 0]
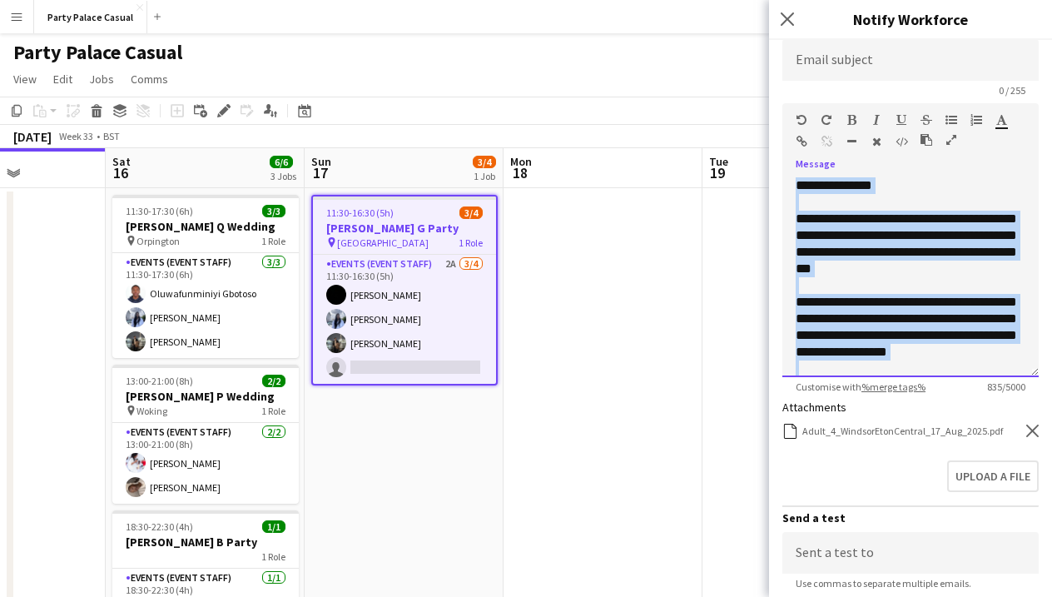
drag, startPoint x: 838, startPoint y: 363, endPoint x: 788, endPoint y: 79, distance: 288.1
click at [788, 79] on form "**********" at bounding box center [910, 356] width 283 height 939
click at [860, 280] on div "**********" at bounding box center [910, 277] width 256 height 200
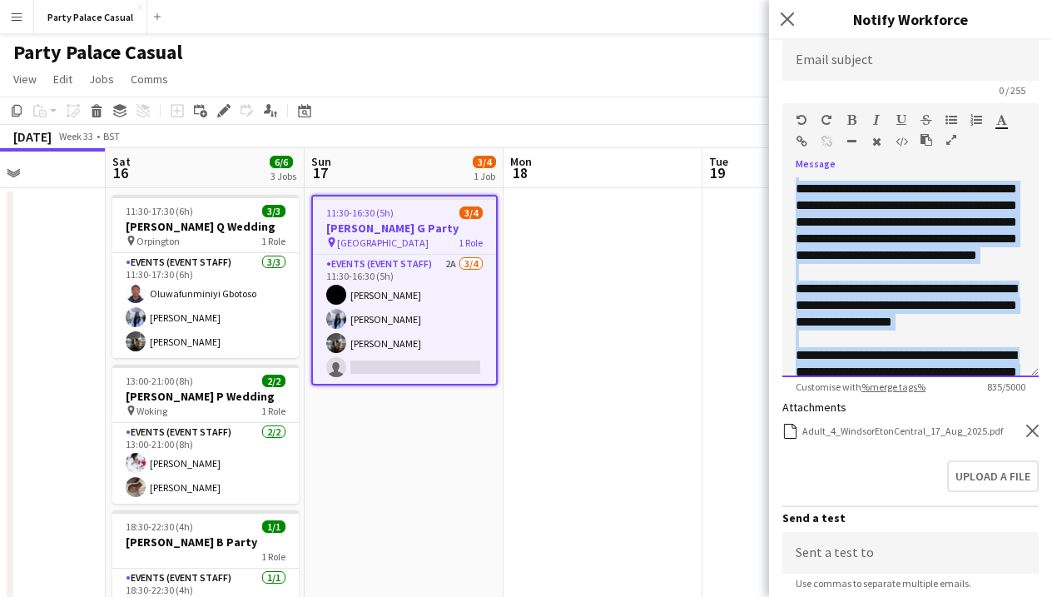
scroll to position [379, 0]
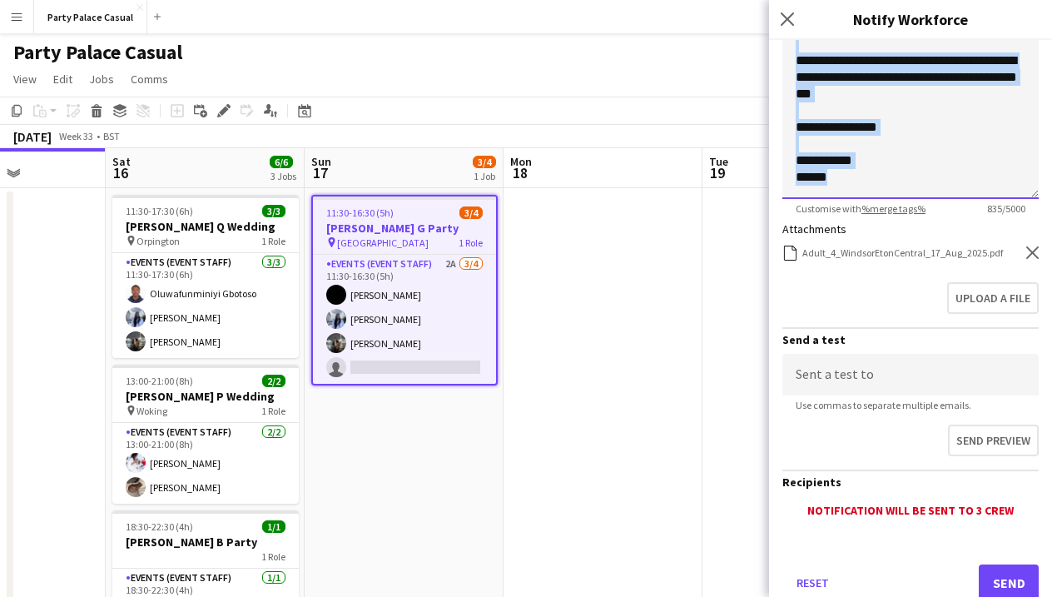
drag, startPoint x: 798, startPoint y: 218, endPoint x: 1058, endPoint y: 621, distance: 479.2
click at [1051, 596] on html "Menu Boards Boards Boards All jobs Status Workforce Workforce My Workforce Recr…" at bounding box center [526, 345] width 1052 height 691
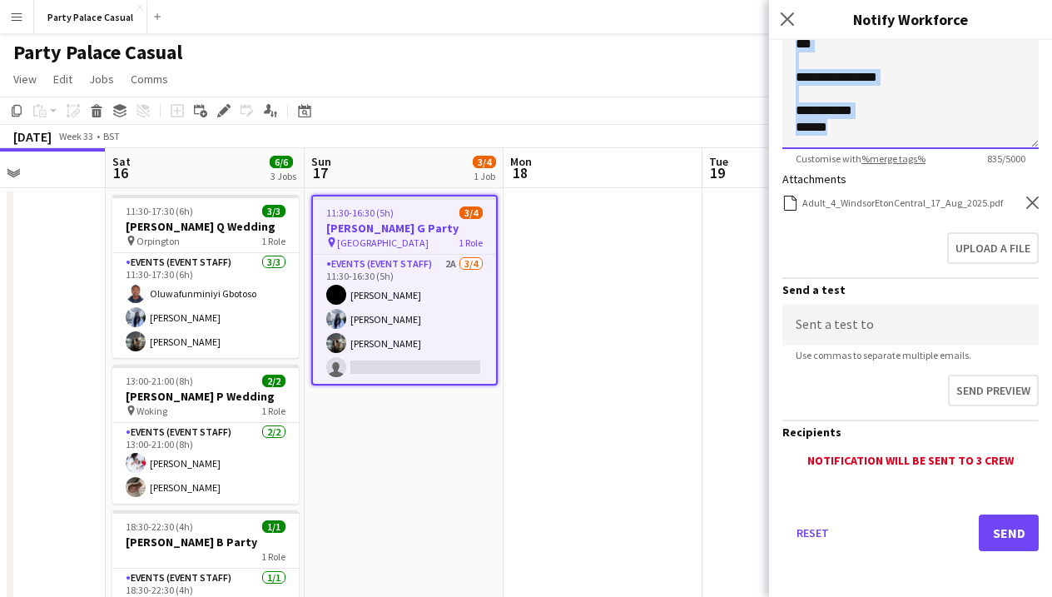
copy div "**********"
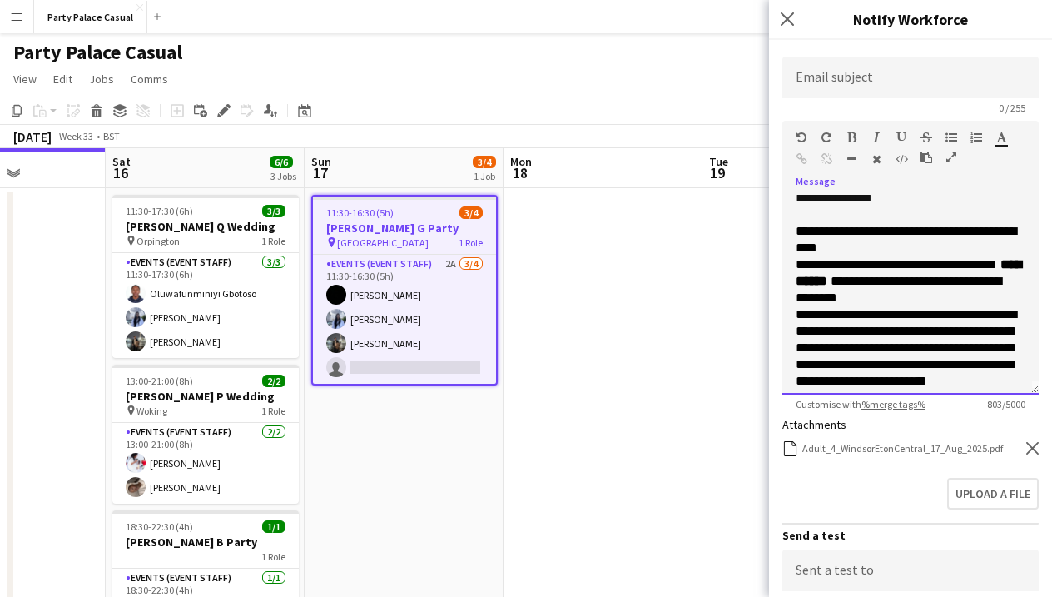
scroll to position [6, 0]
click at [881, 245] on p "**********" at bounding box center [911, 238] width 230 height 33
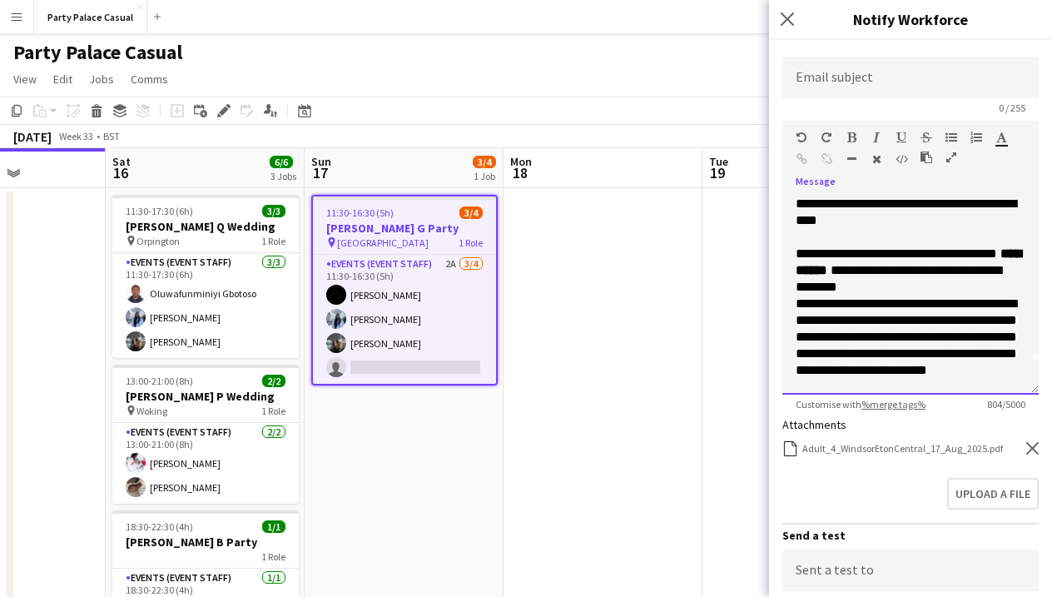
scroll to position [39, 0]
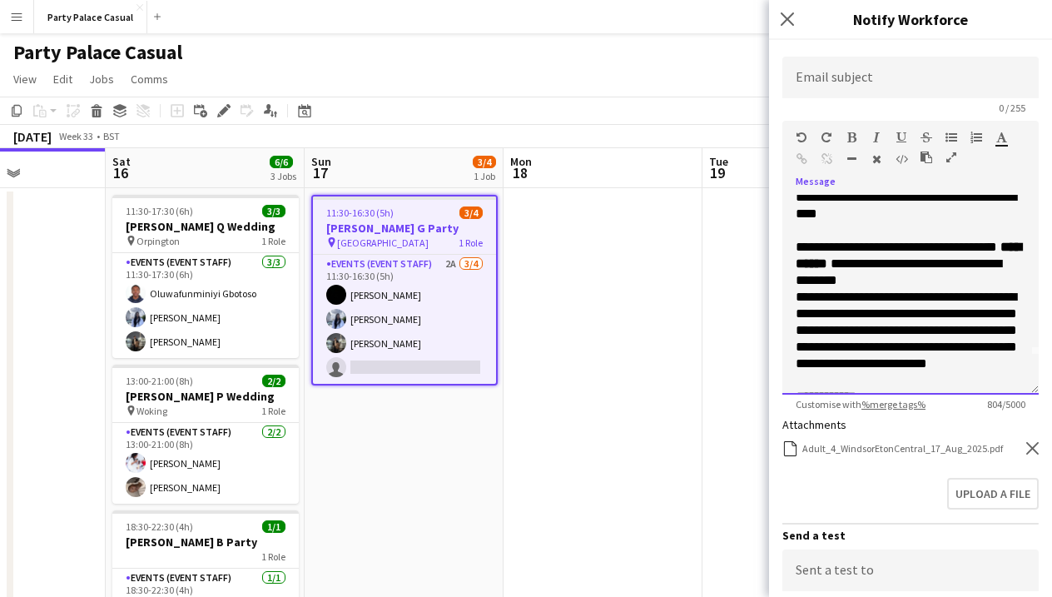
click at [949, 281] on p "**********" at bounding box center [911, 264] width 230 height 50
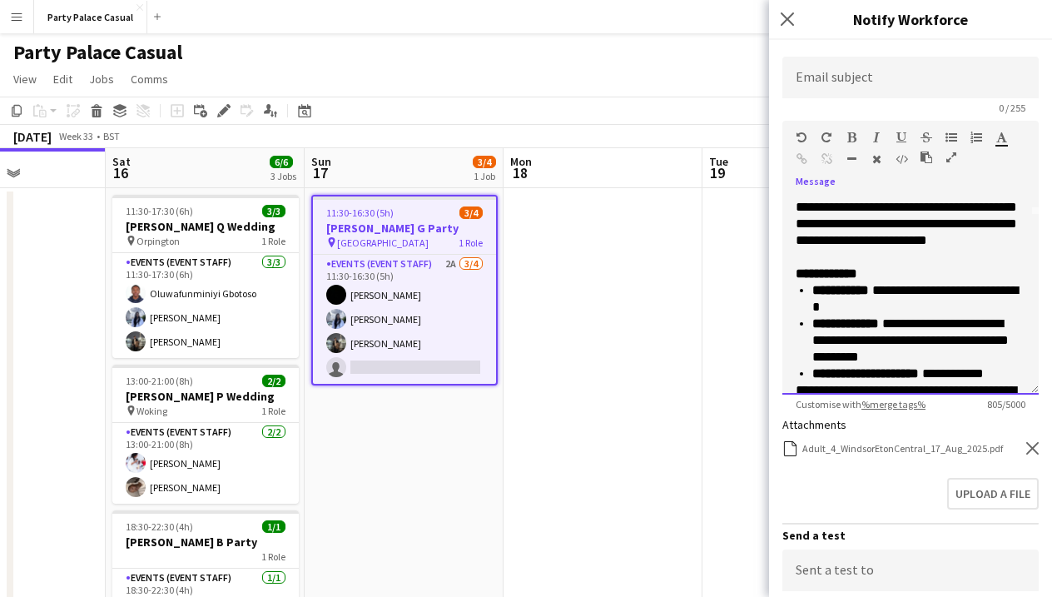
scroll to position [181, 0]
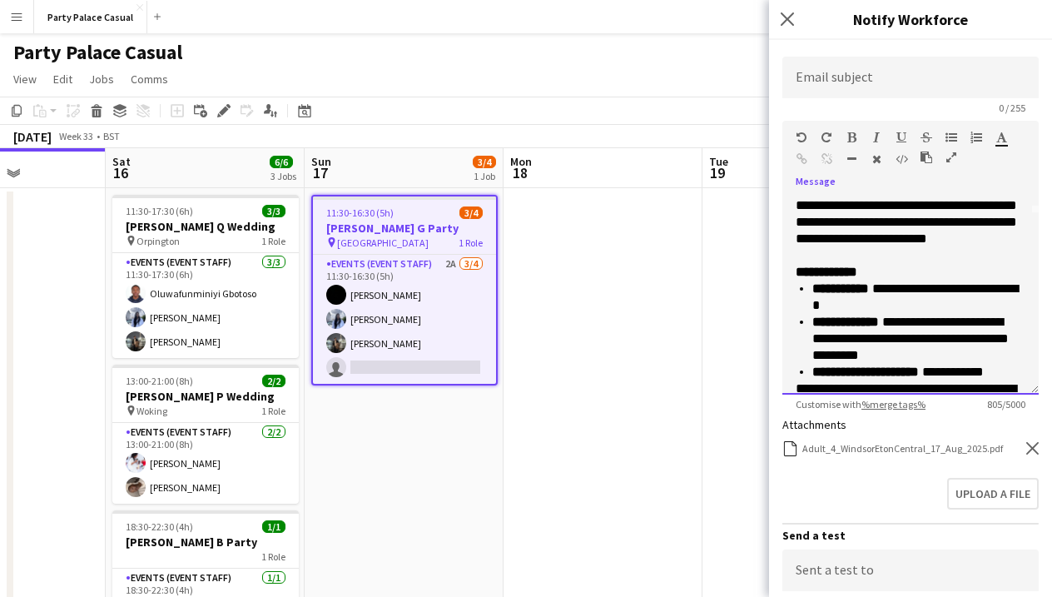
click at [953, 255] on p "**********" at bounding box center [911, 214] width 230 height 100
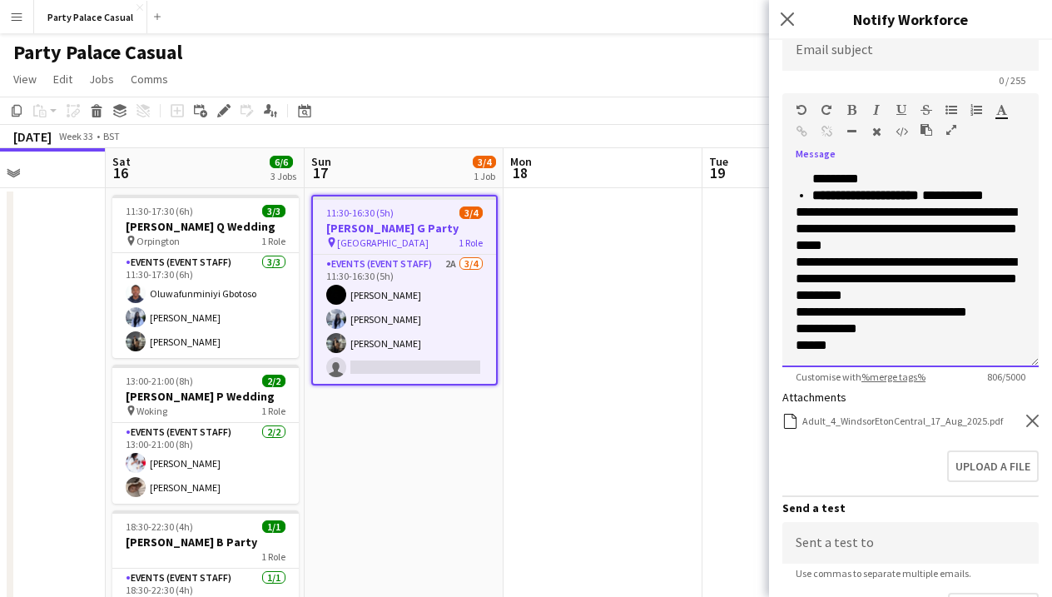
scroll to position [346, 0]
click at [797, 215] on p "**********" at bounding box center [911, 229] width 230 height 50
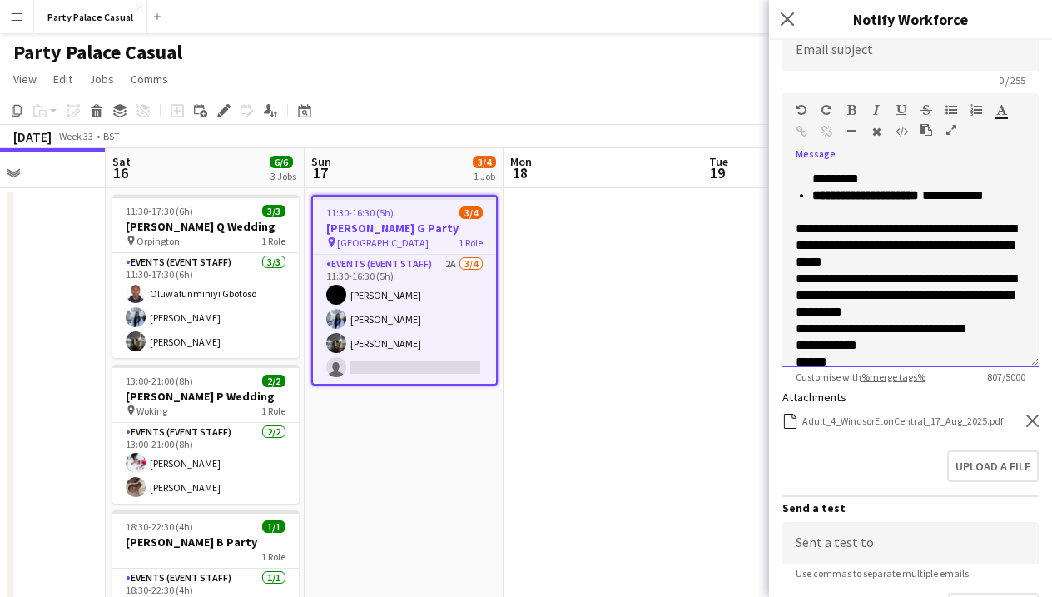
click at [796, 281] on p "**********" at bounding box center [911, 295] width 230 height 50
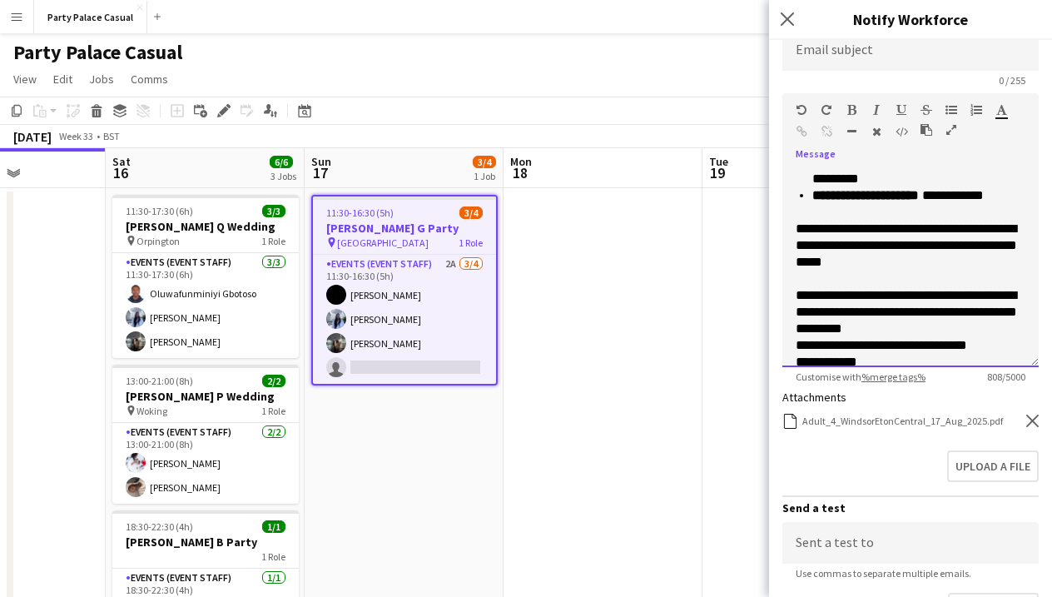
click at [797, 347] on p "**********" at bounding box center [911, 345] width 230 height 17
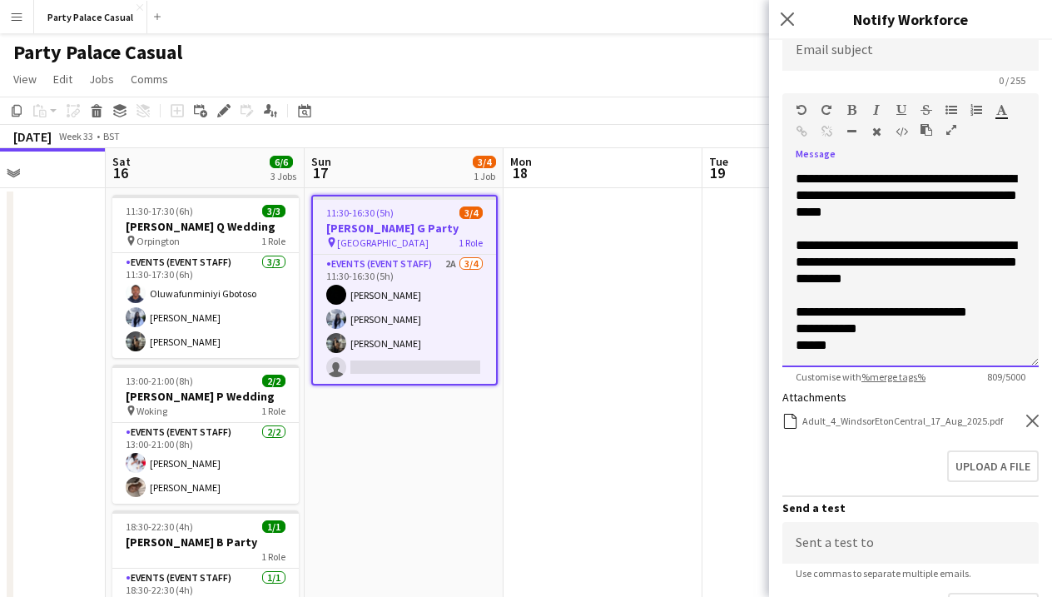
scroll to position [170, 0]
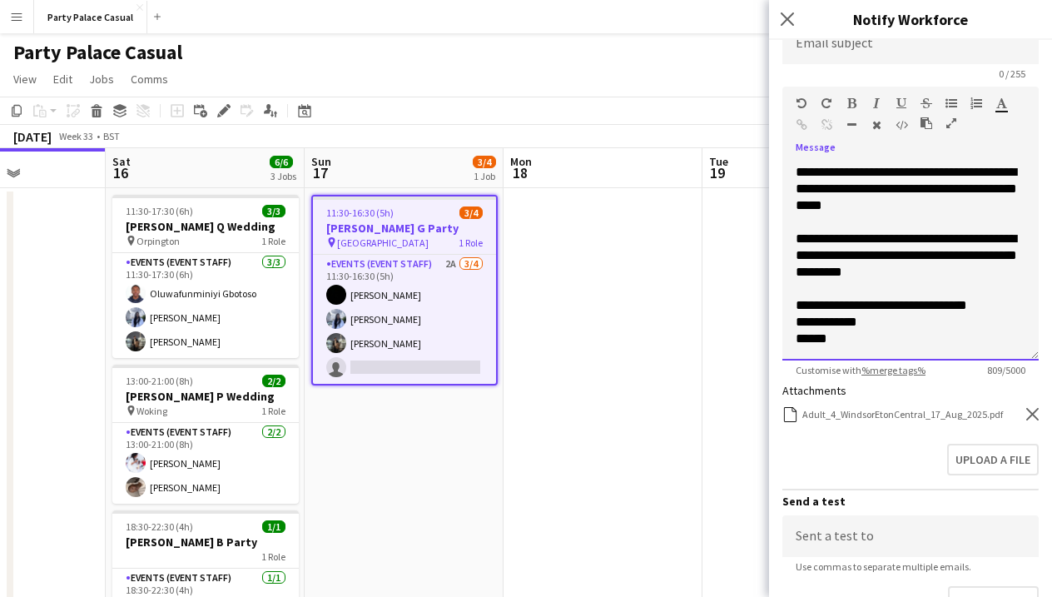
click at [791, 323] on div "**********" at bounding box center [910, 261] width 256 height 200
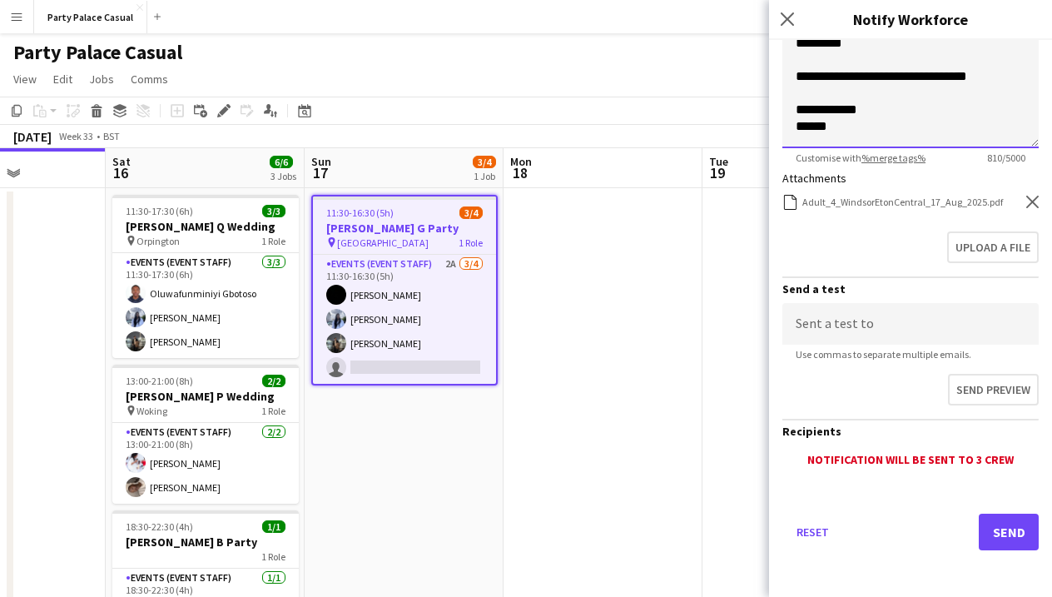
scroll to position [382, 0]
click at [989, 530] on button "Send" at bounding box center [1009, 531] width 60 height 37
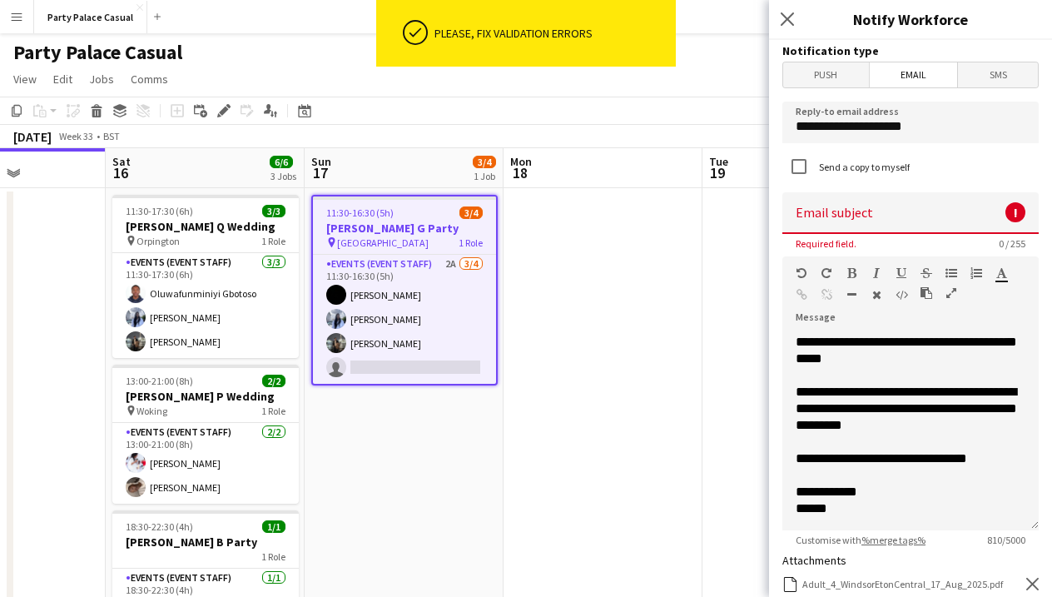
scroll to position [0, 0]
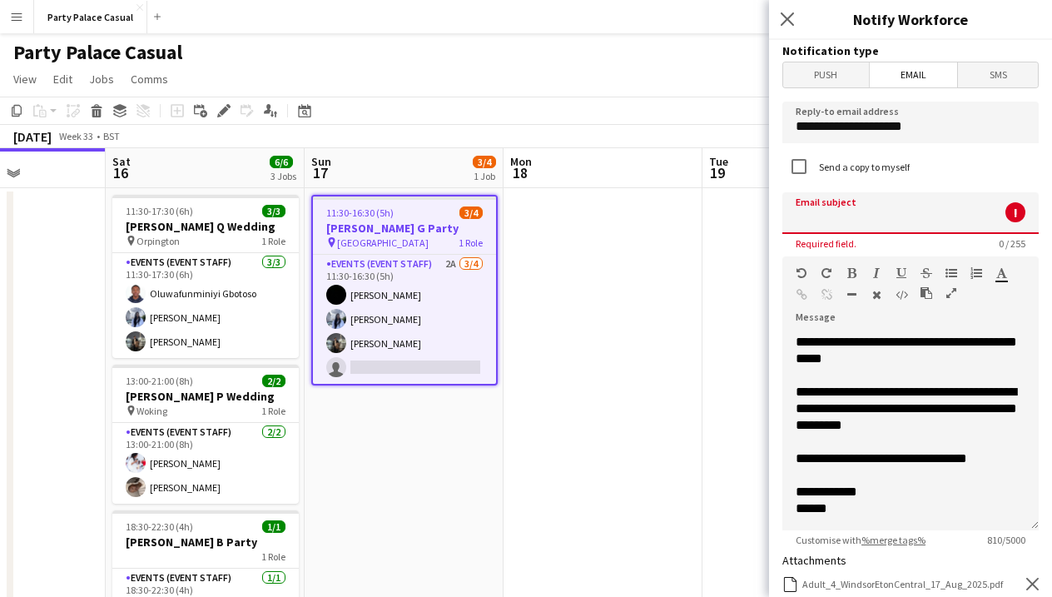
paste input "**********"
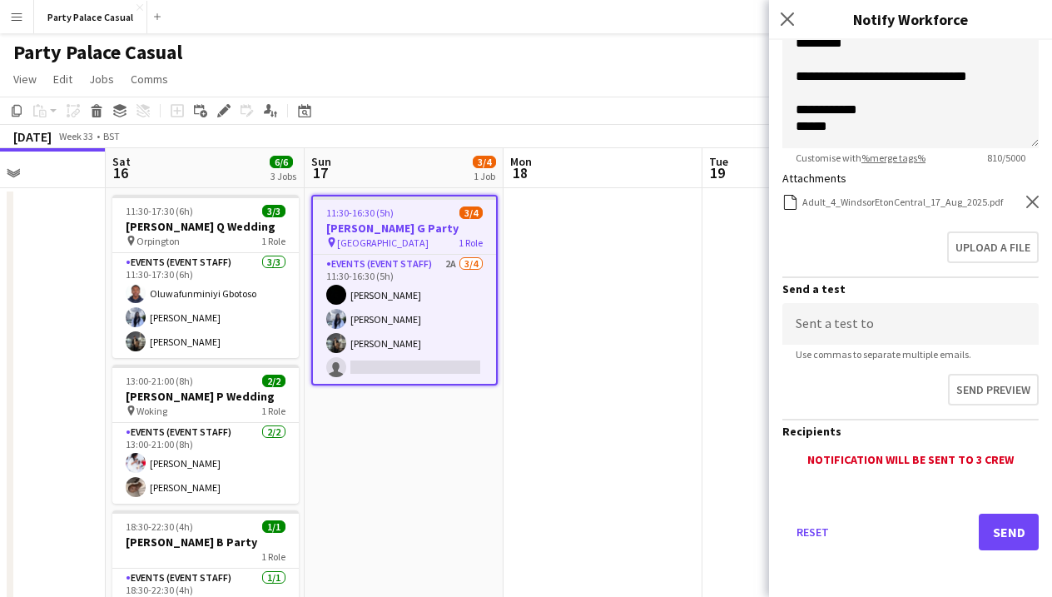
scroll to position [382, 0]
type input "**********"
click at [1000, 519] on button "Send" at bounding box center [1009, 531] width 60 height 37
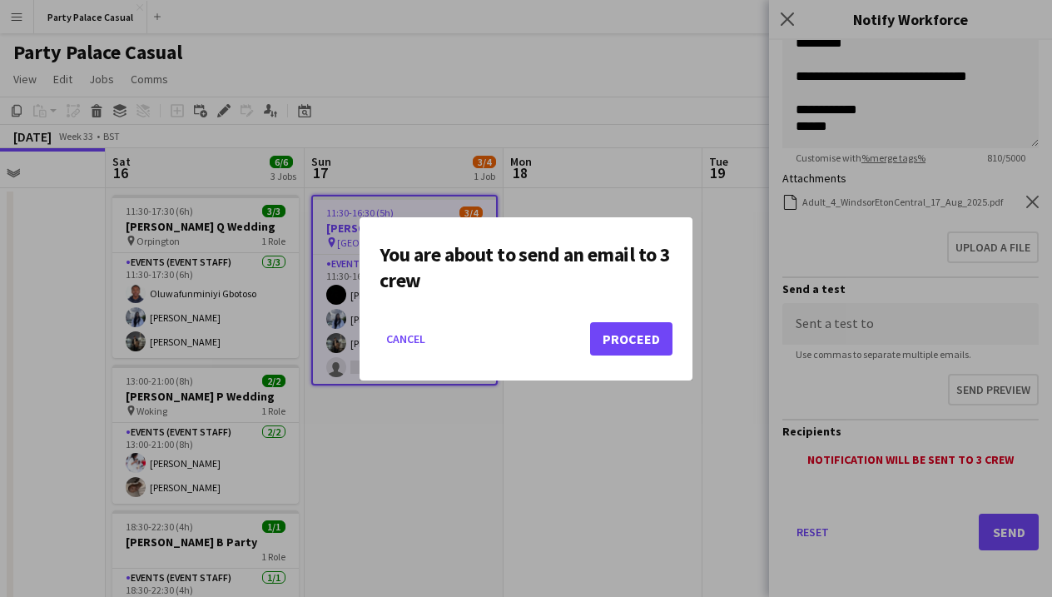
click at [622, 335] on button "Proceed" at bounding box center [631, 338] width 82 height 33
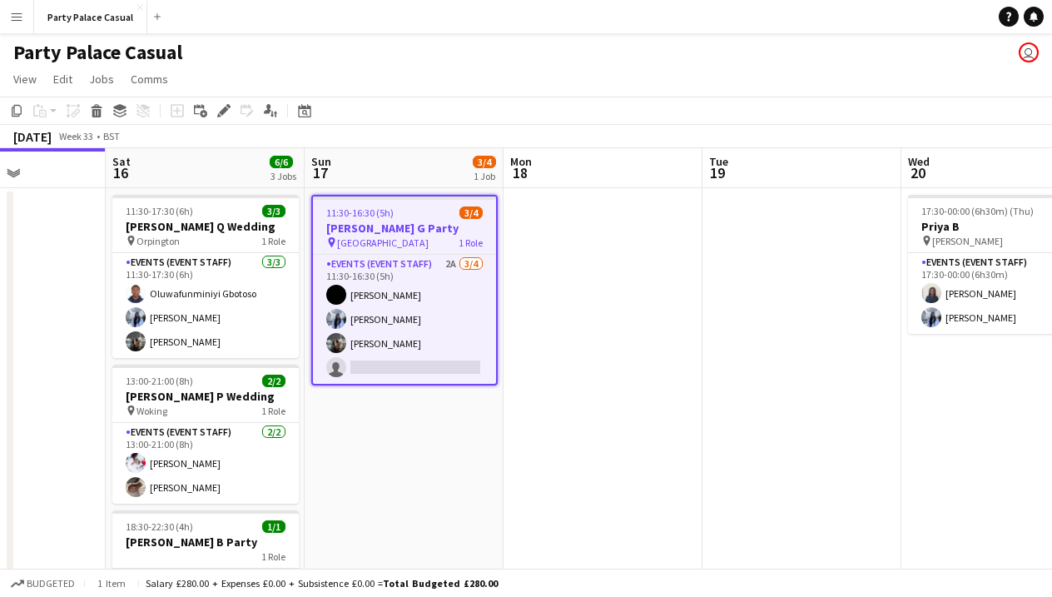
click at [424, 237] on div "pin Windsor 1 Role" at bounding box center [404, 242] width 183 height 13
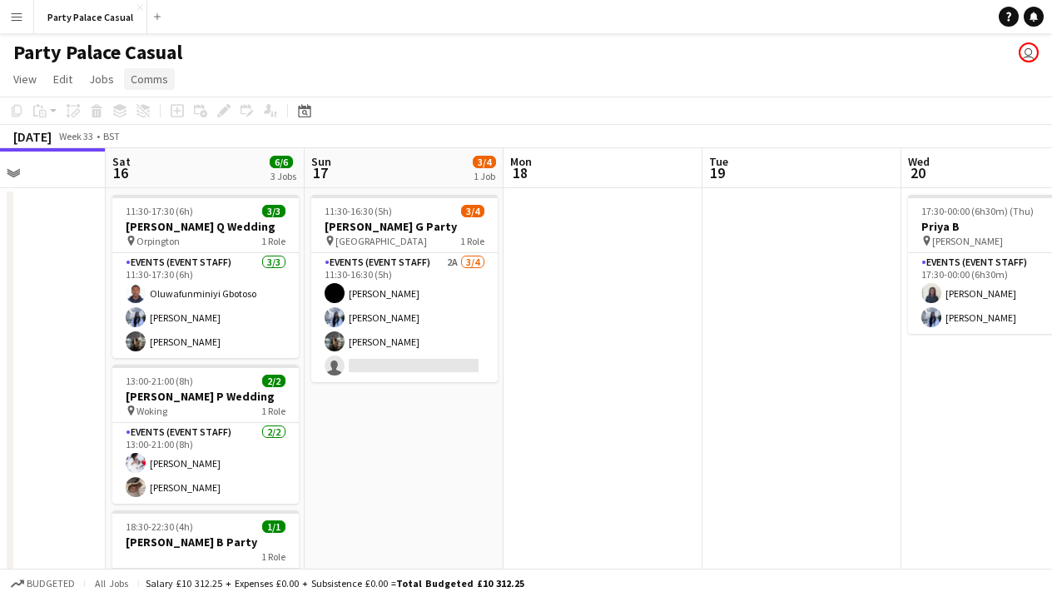
click at [151, 82] on span "Comms" at bounding box center [149, 79] width 37 height 15
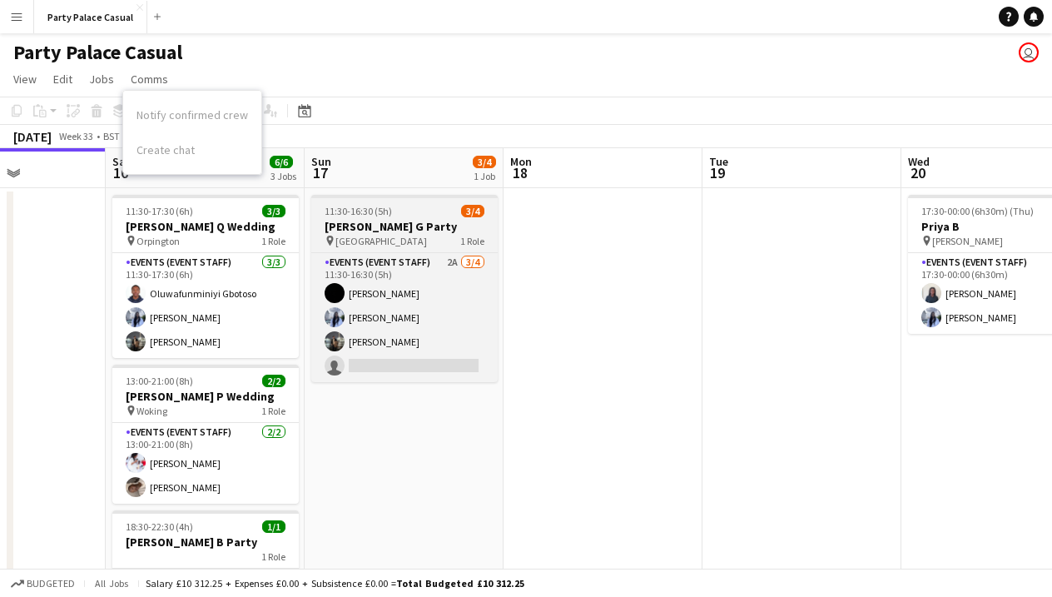
click at [372, 222] on h3 "[PERSON_NAME] G Party" at bounding box center [404, 226] width 186 height 15
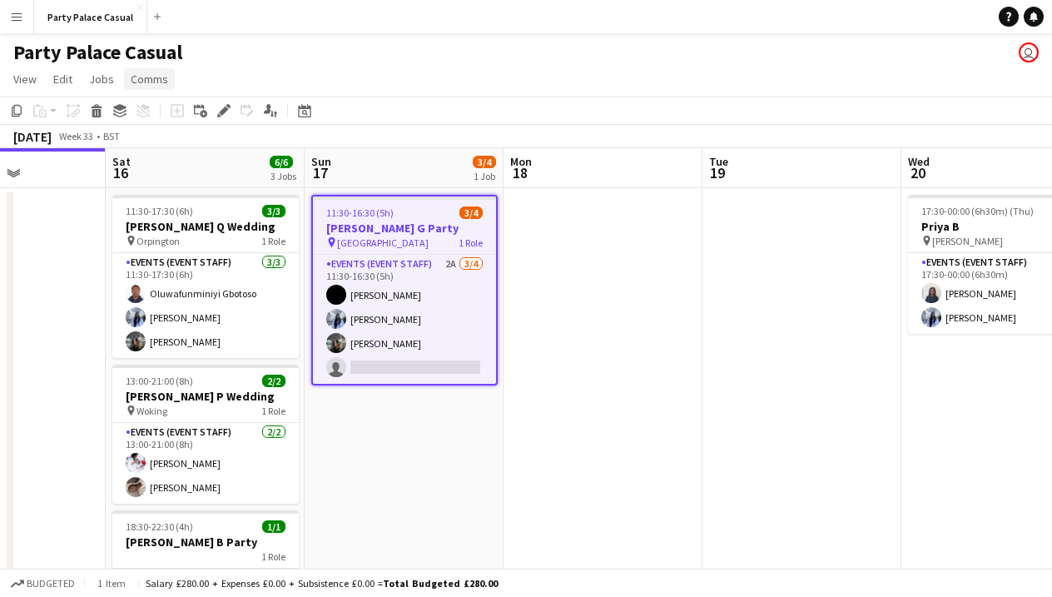
click at [153, 80] on span "Comms" at bounding box center [149, 79] width 37 height 15
click at [196, 117] on span "Notify confirmed crew" at bounding box center [192, 114] width 112 height 15
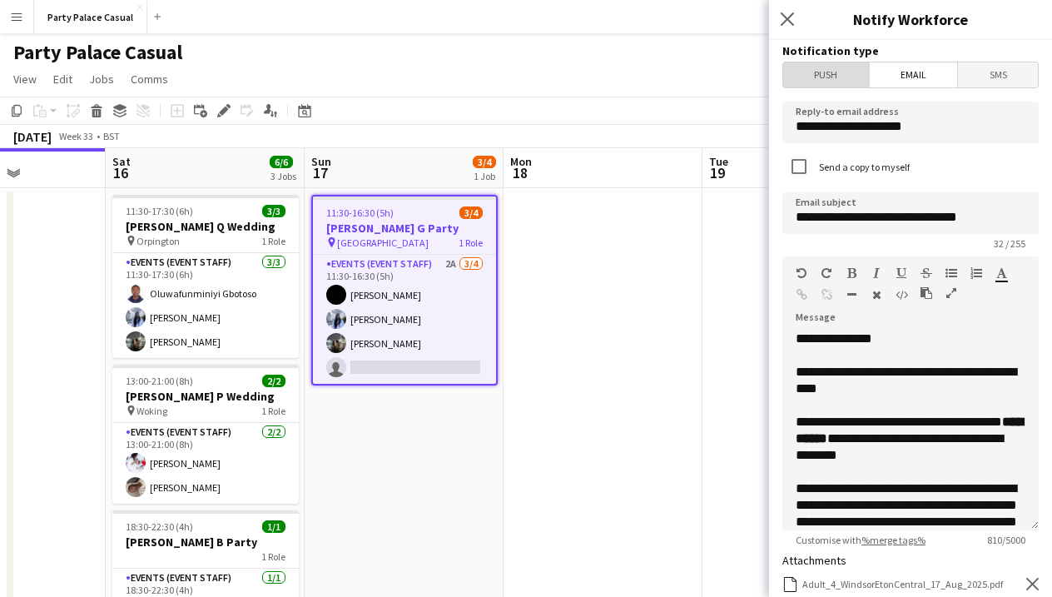
click at [823, 69] on span "Push" at bounding box center [826, 74] width 86 height 25
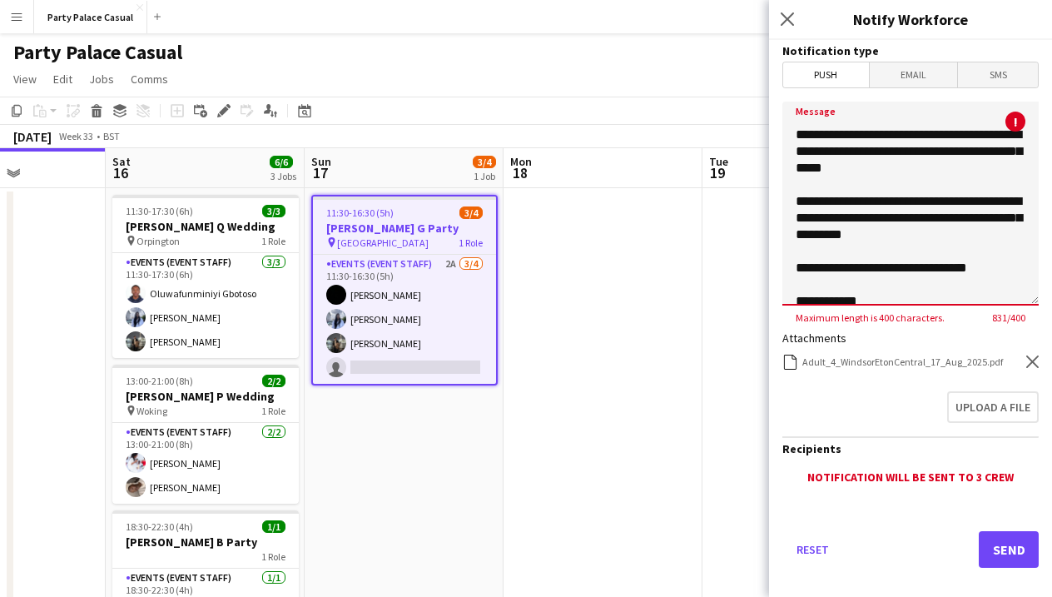
drag, startPoint x: 796, startPoint y: 166, endPoint x: 968, endPoint y: 364, distance: 262.5
click at [968, 364] on form "**********" at bounding box center [910, 327] width 283 height 574
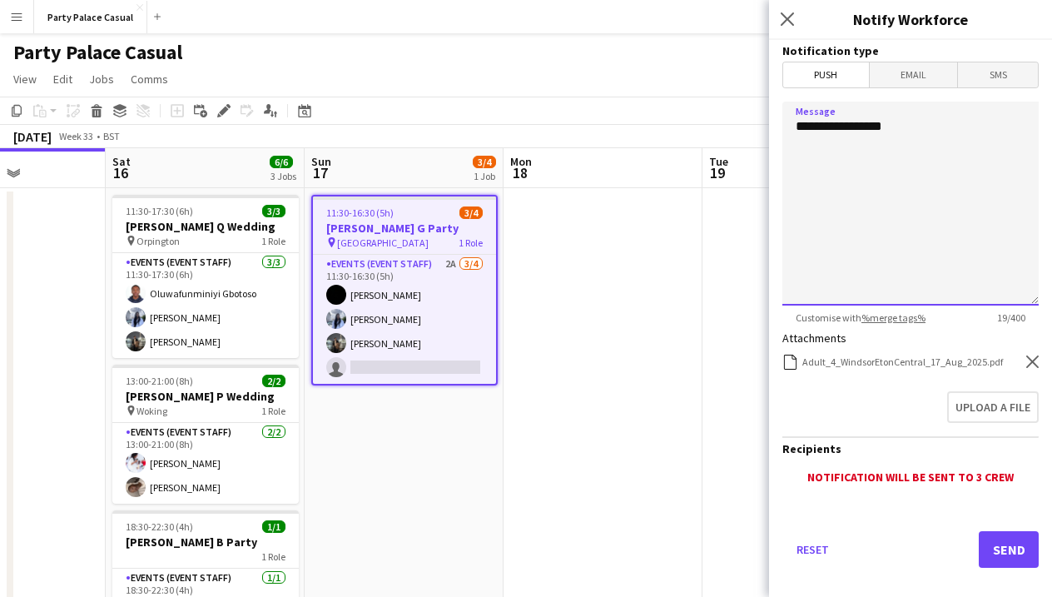
scroll to position [0, 0]
paste textarea "**********"
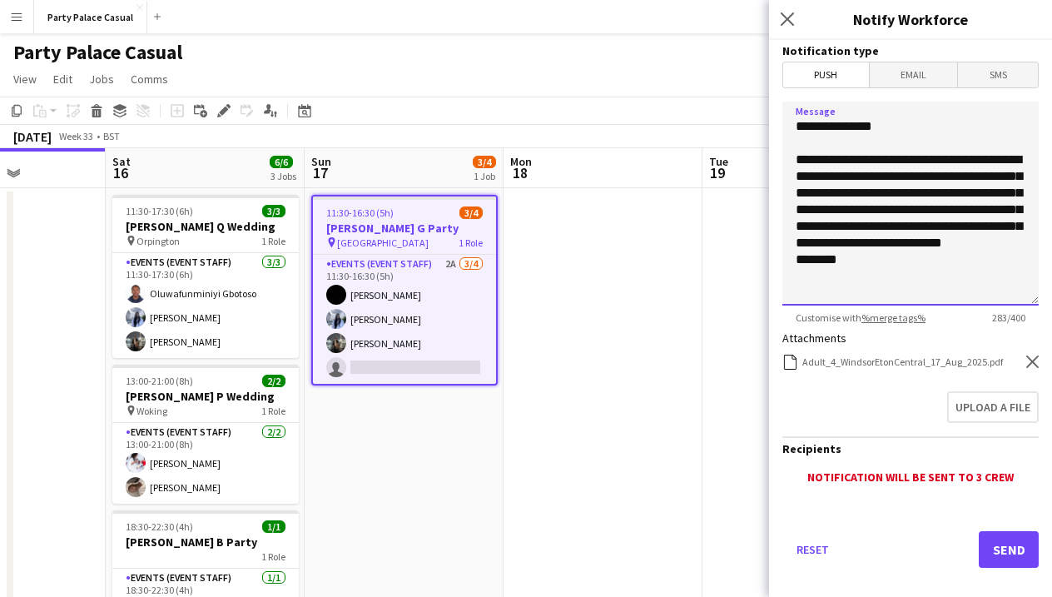
click at [899, 141] on textarea "**********" at bounding box center [910, 204] width 256 height 204
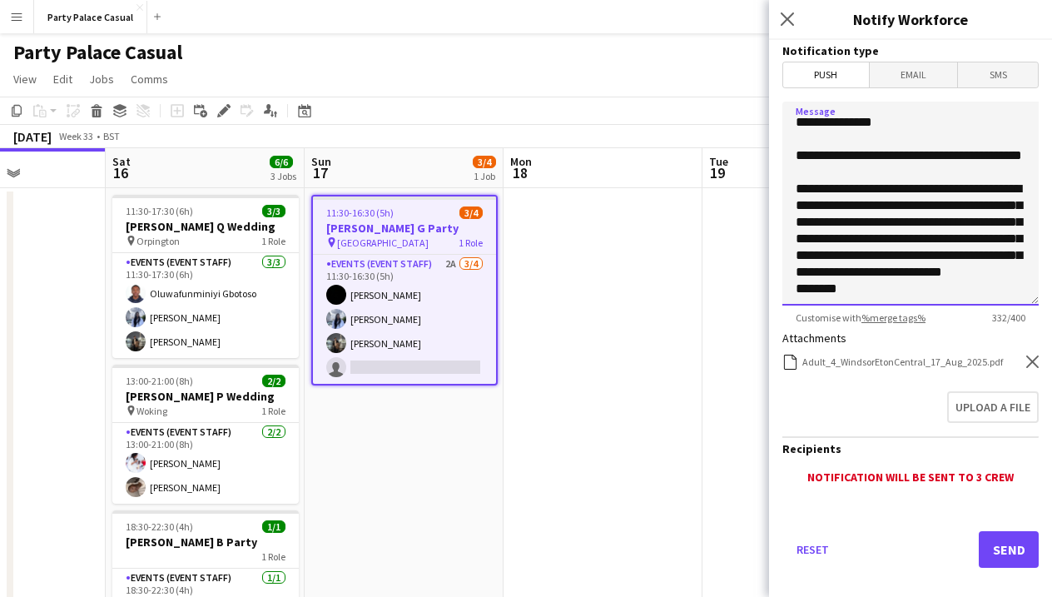
scroll to position [21, 0]
click at [874, 209] on textarea "**********" at bounding box center [910, 204] width 256 height 204
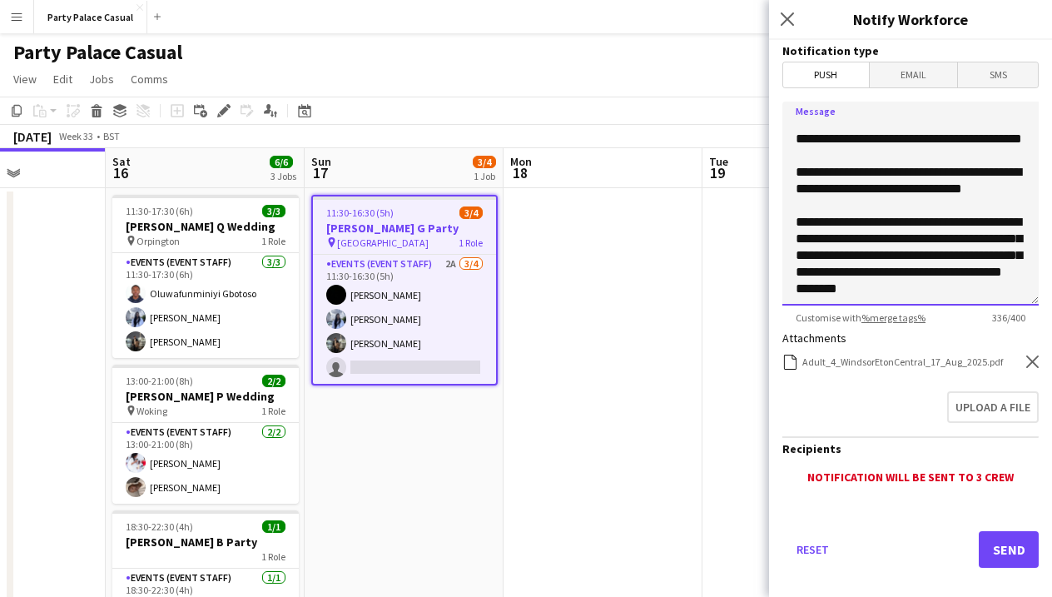
scroll to position [54, 0]
click at [984, 255] on textarea "**********" at bounding box center [910, 204] width 256 height 204
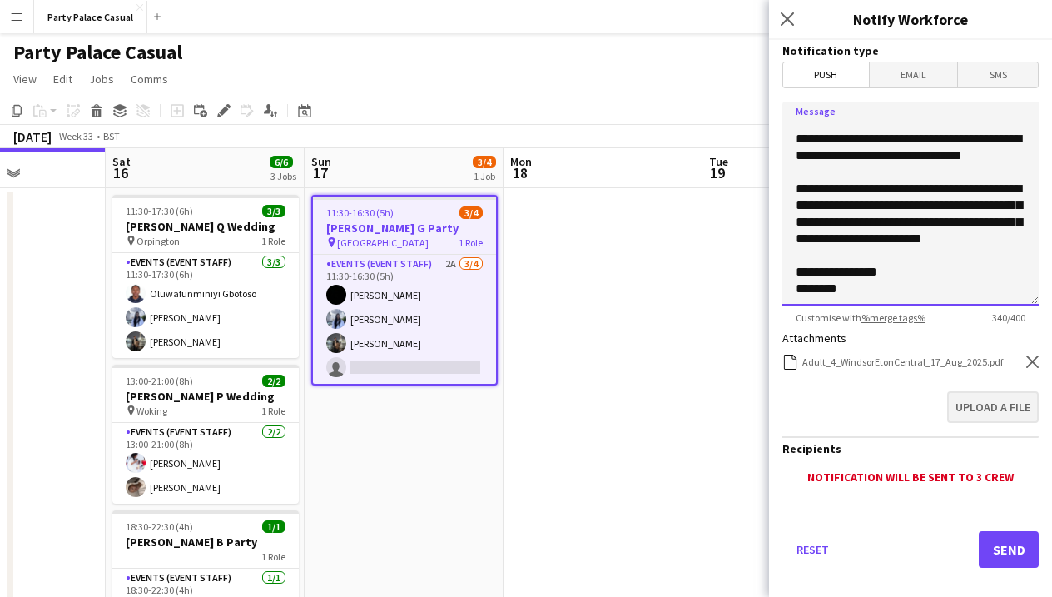
scroll to position [0, 0]
type textarea "**********"
click at [1014, 555] on button "Send" at bounding box center [1009, 549] width 60 height 37
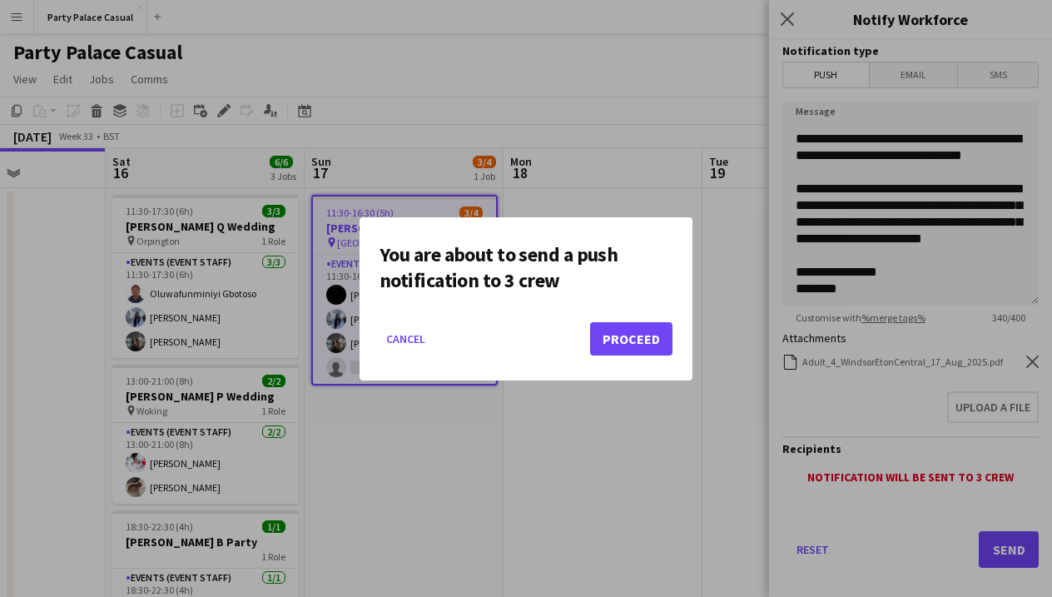
click at [645, 340] on button "Proceed" at bounding box center [631, 338] width 82 height 33
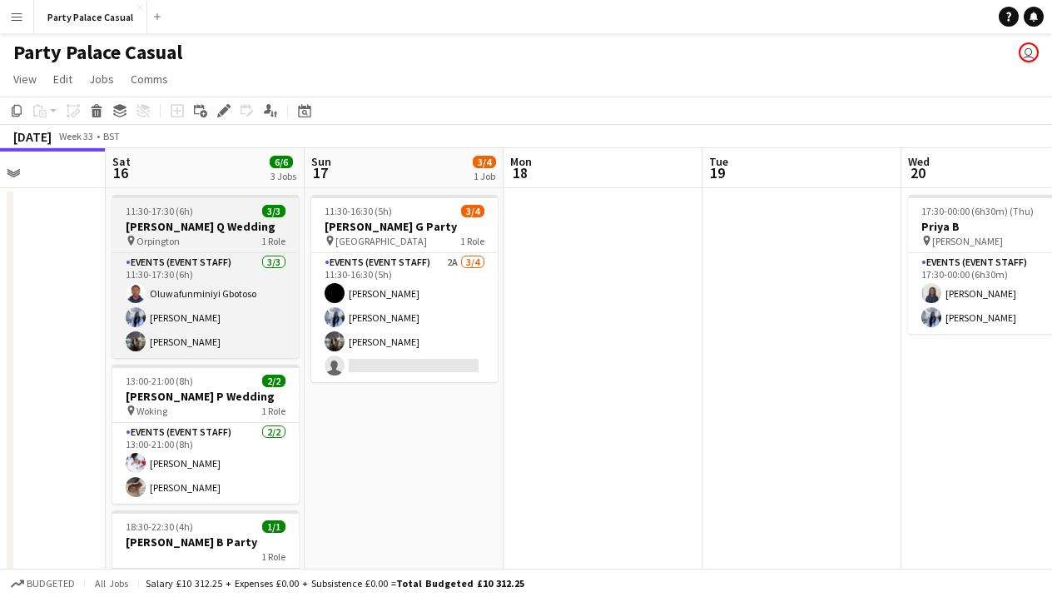
click at [183, 243] on div "pin Orpington 1 Role" at bounding box center [205, 240] width 186 height 13
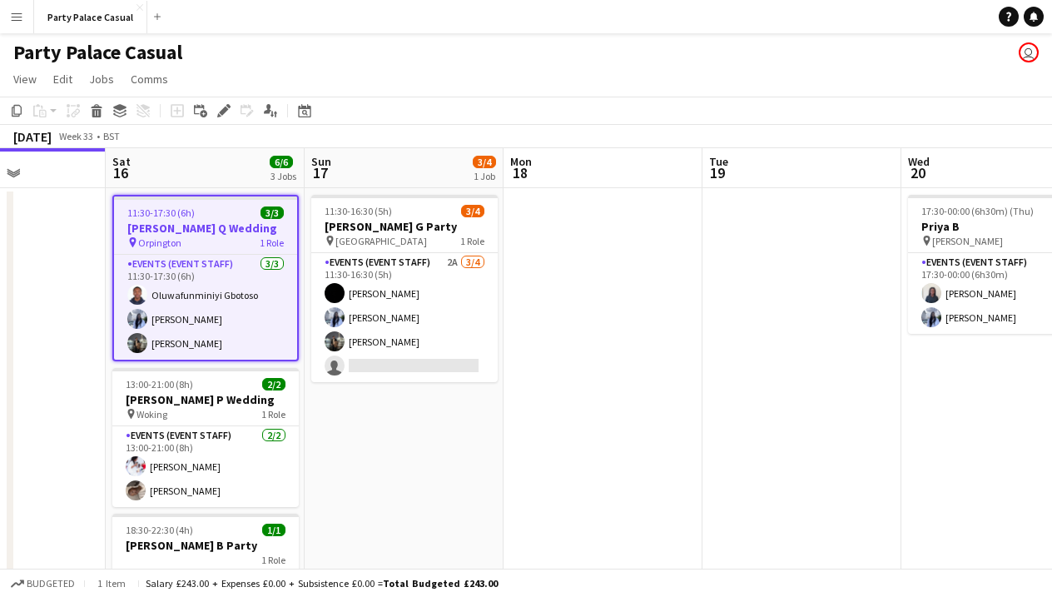
click at [166, 247] on span "Orpington" at bounding box center [159, 242] width 43 height 12
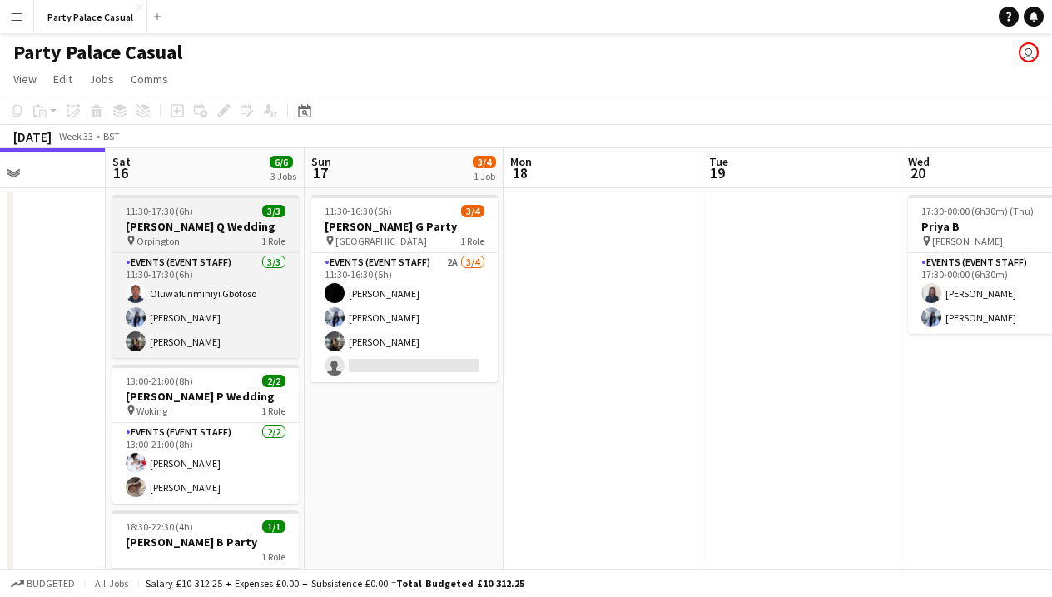
click at [166, 247] on app-job-card "11:30-17:30 (6h) 3/3 [PERSON_NAME] Q Wedding pin Orpington 1 Role Events (Event…" at bounding box center [205, 276] width 186 height 163
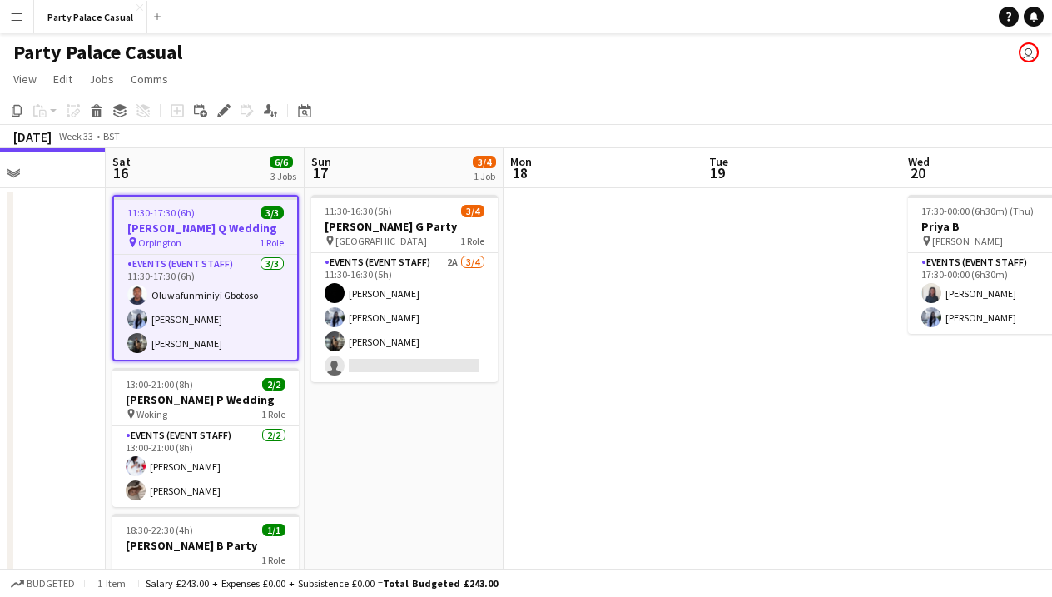
click at [190, 245] on div "pin Orpington 1 Role" at bounding box center [205, 242] width 183 height 13
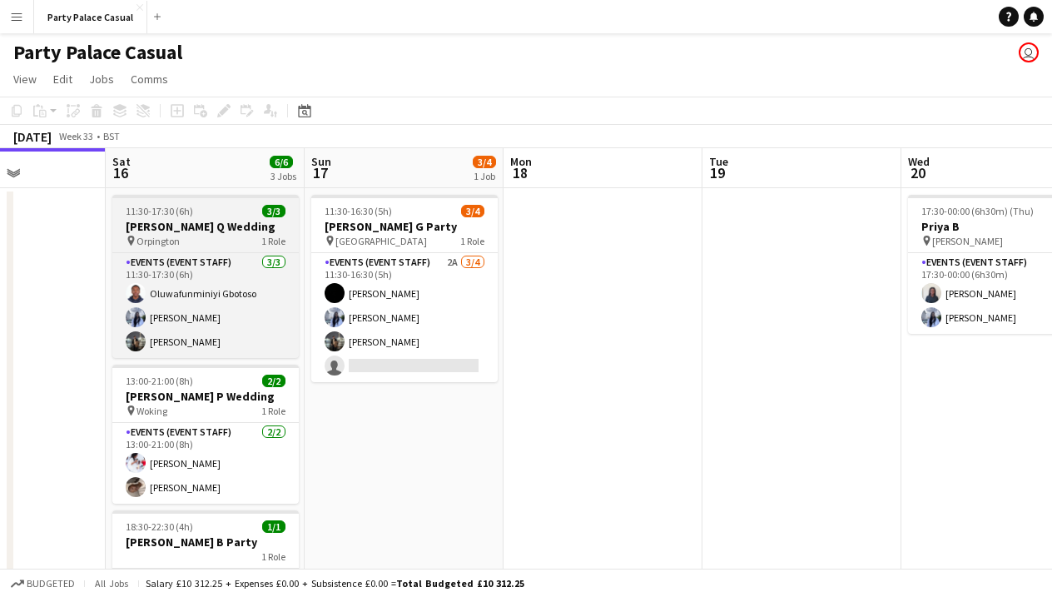
click at [190, 246] on div "pin Orpington 1 Role" at bounding box center [205, 240] width 186 height 13
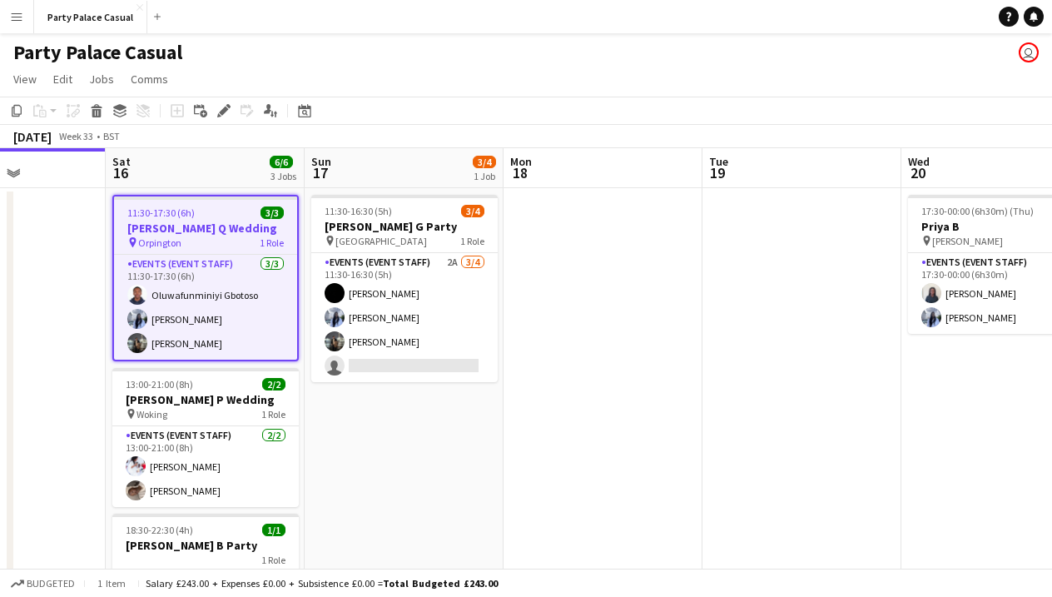
click at [159, 240] on span "Orpington" at bounding box center [159, 242] width 43 height 12
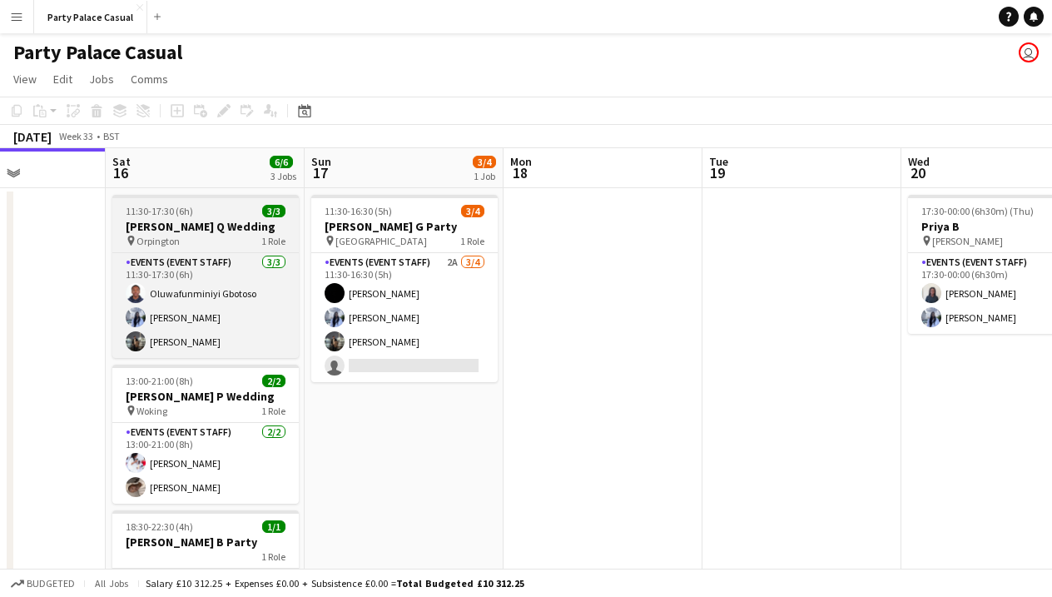
click at [159, 240] on span "Orpington" at bounding box center [157, 241] width 43 height 12
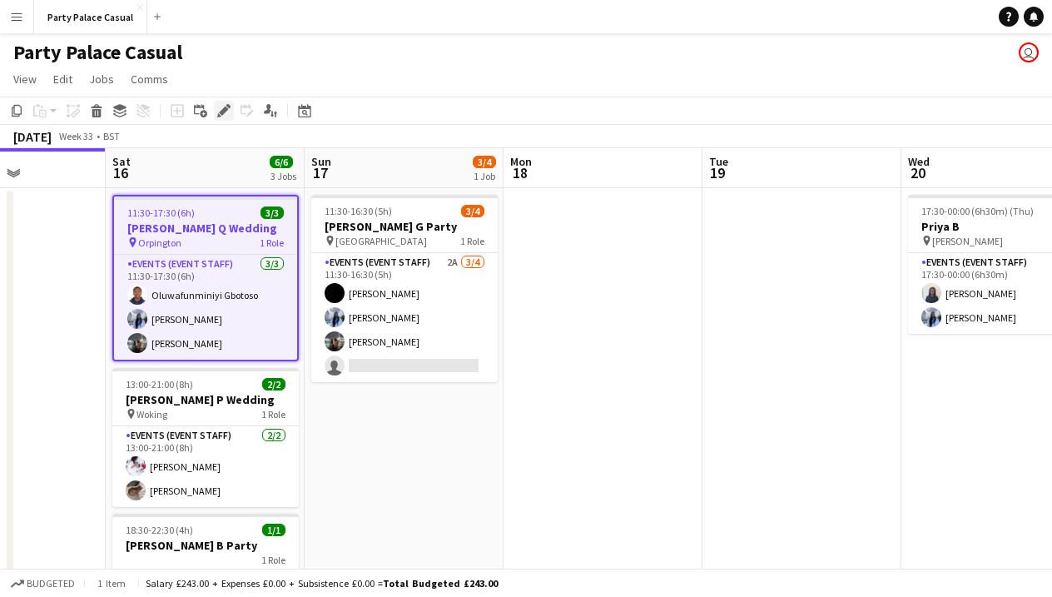
click at [230, 106] on icon at bounding box center [228, 106] width 4 height 4
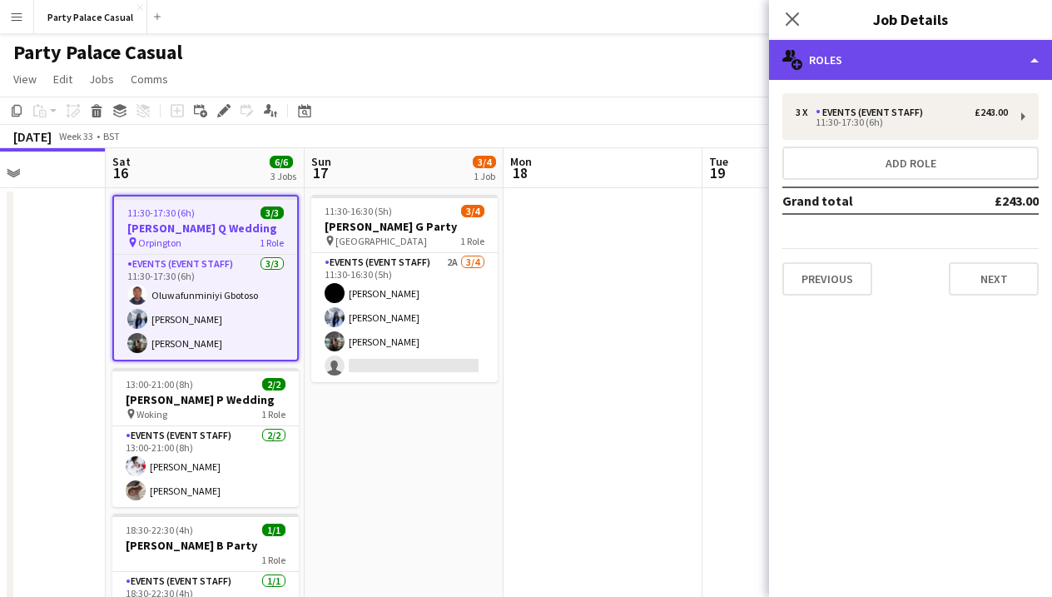
click at [951, 63] on div "multiple-users-add Roles" at bounding box center [910, 60] width 283 height 40
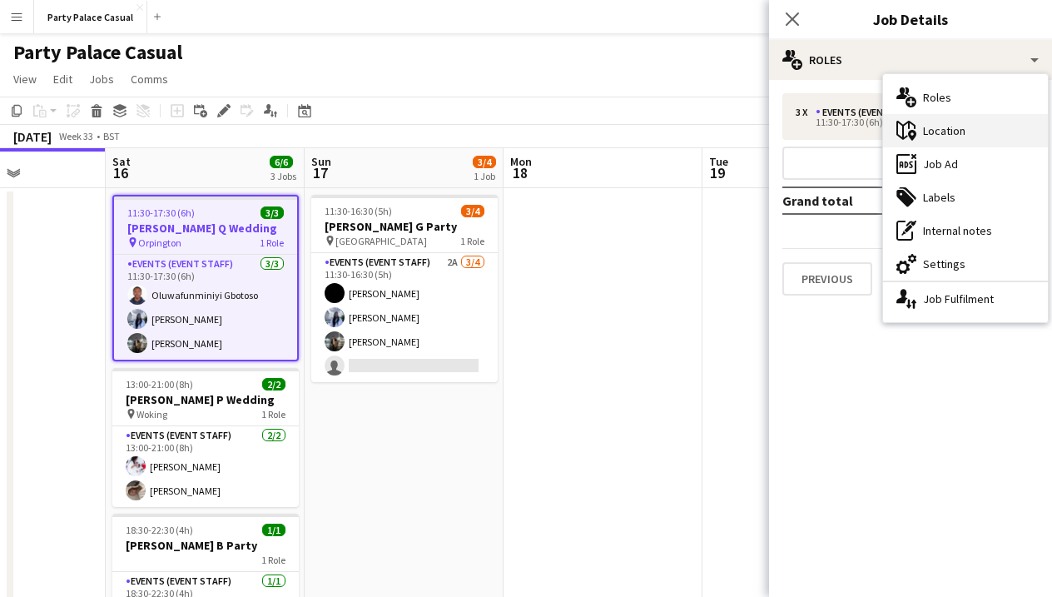
drag, startPoint x: 942, startPoint y: 309, endPoint x: 925, endPoint y: 131, distance: 178.9
click at [925, 131] on div "multiple-users-add Roles maps-pin-1 Location ads-window Job Ad tags-double Labe…" at bounding box center [965, 198] width 165 height 248
click at [925, 131] on div "maps-pin-1 Location" at bounding box center [965, 130] width 165 height 33
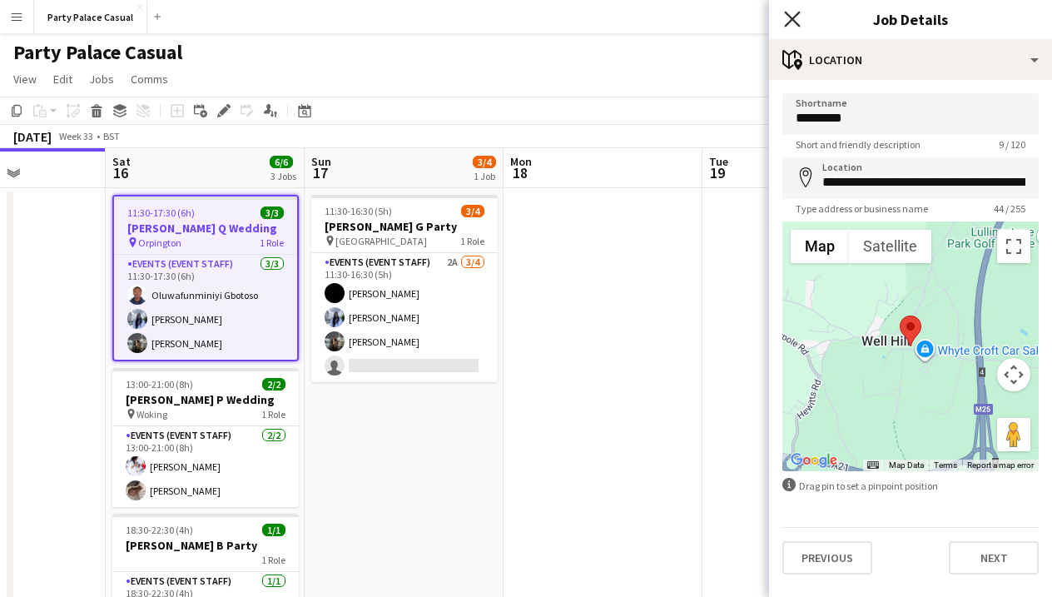
click at [793, 18] on icon at bounding box center [792, 19] width 16 height 16
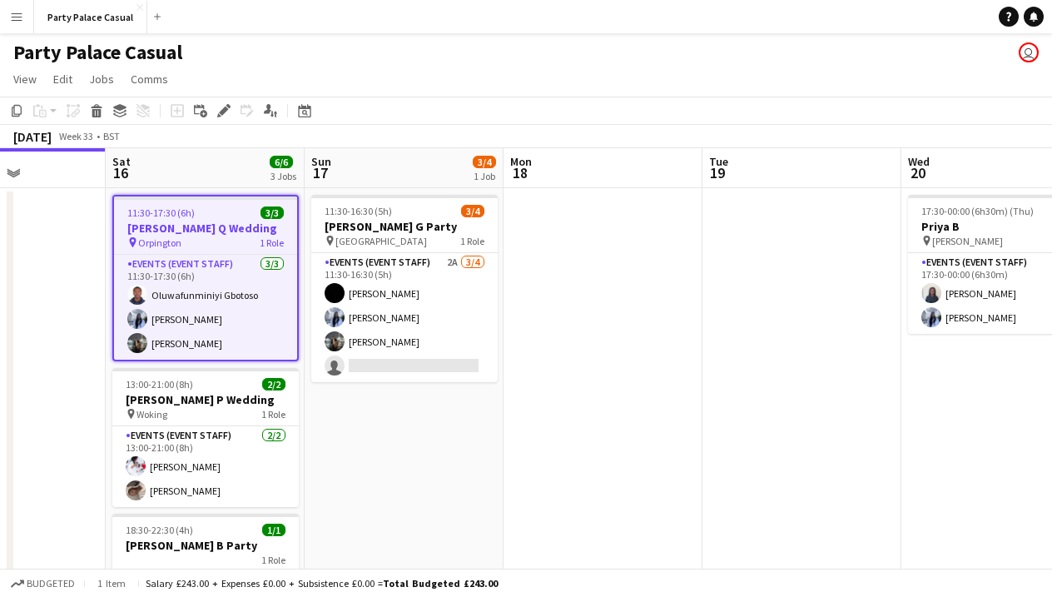
click at [206, 240] on div "pin Orpington 1 Role" at bounding box center [205, 242] width 183 height 13
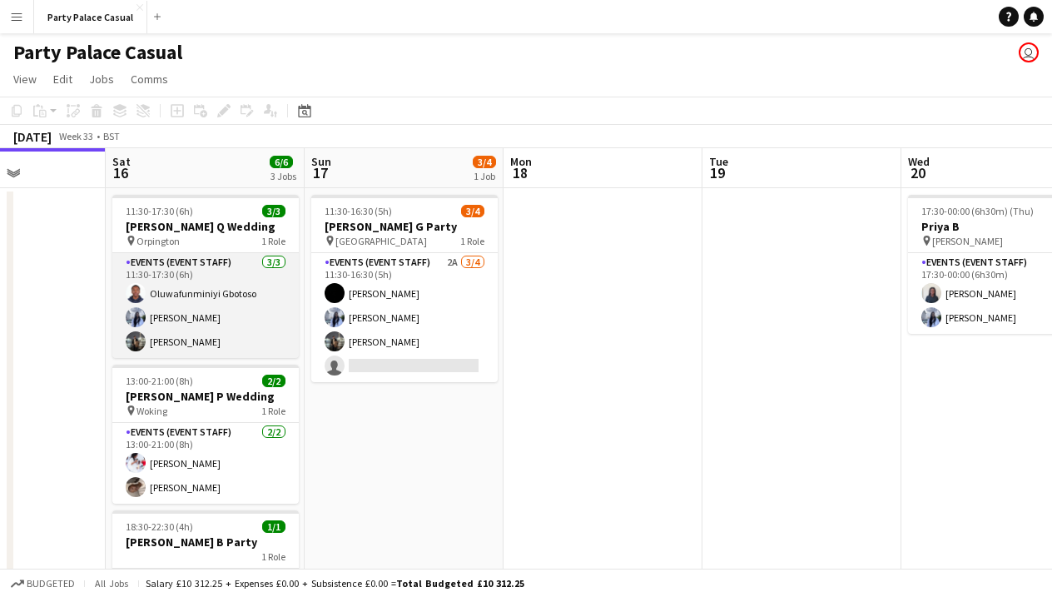
click at [226, 298] on app-card-role "Events (Event Staff) [DATE] 11:30-17:30 (6h) Oluwafunminiyi Gbotoso [PERSON_NAM…" at bounding box center [205, 305] width 186 height 105
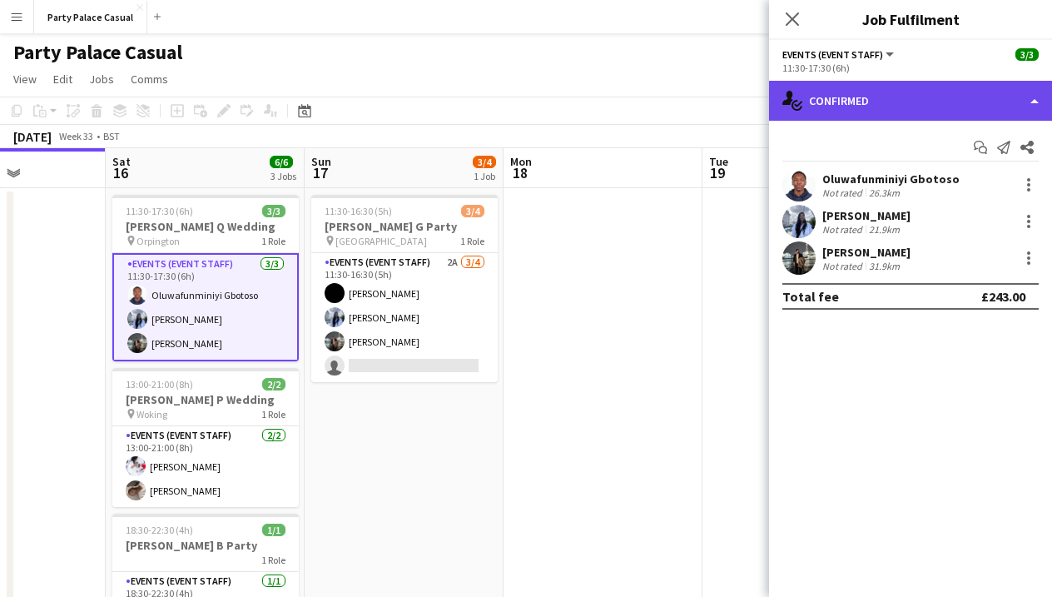
click at [878, 112] on div "single-neutral-actions-check-2 Confirmed" at bounding box center [910, 101] width 283 height 40
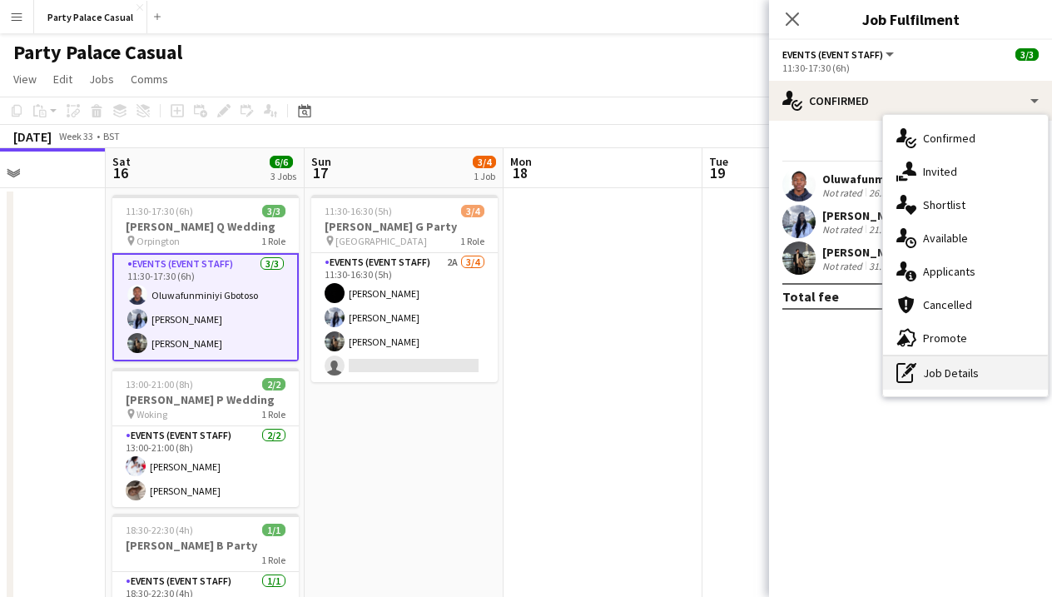
click at [956, 371] on div "pen-write Job Details" at bounding box center [965, 372] width 165 height 33
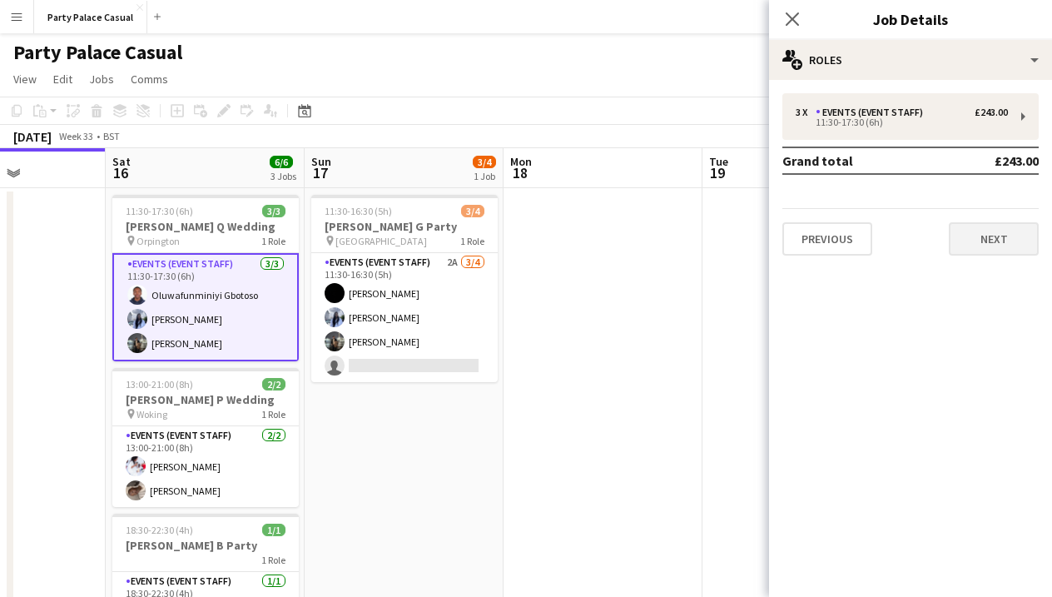
click at [986, 238] on button "Next" at bounding box center [994, 238] width 90 height 33
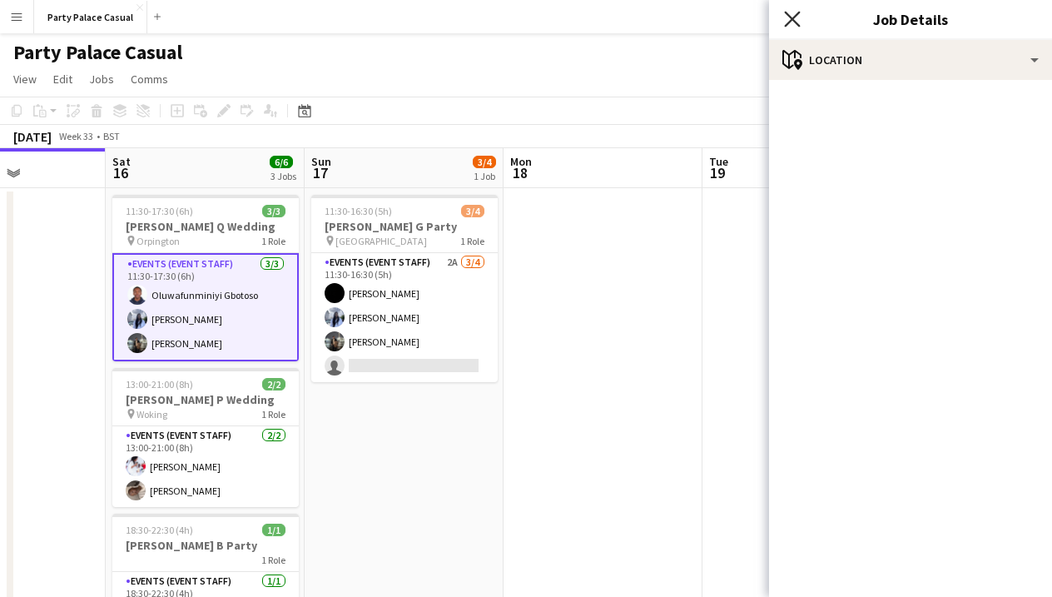
click at [786, 18] on icon "Close pop-in" at bounding box center [792, 19] width 16 height 16
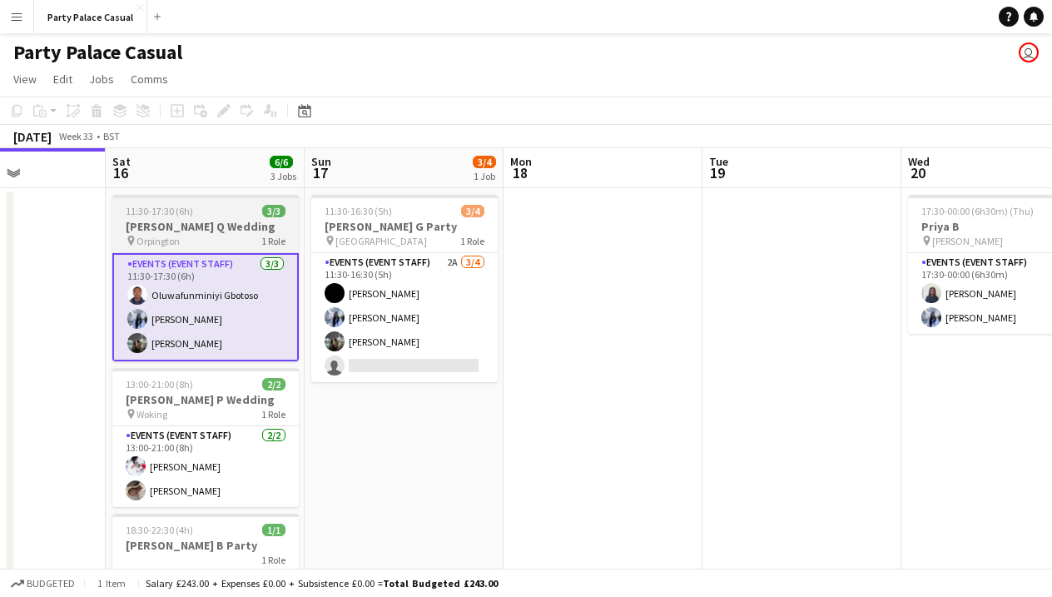
click at [204, 239] on div "pin Orpington 1 Role" at bounding box center [205, 240] width 186 height 13
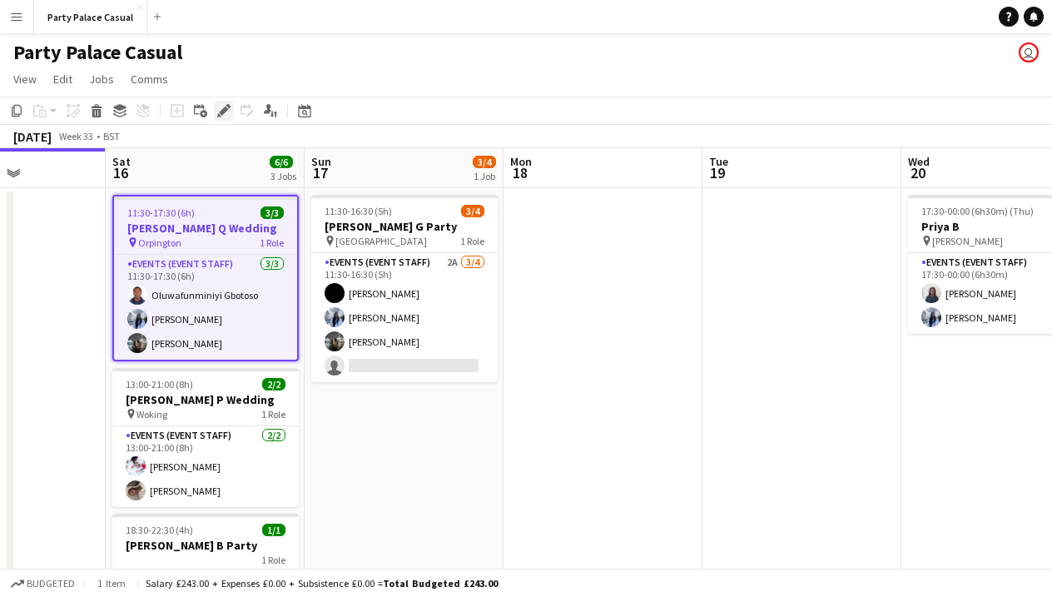
click at [231, 107] on div "Edit" at bounding box center [224, 111] width 20 height 20
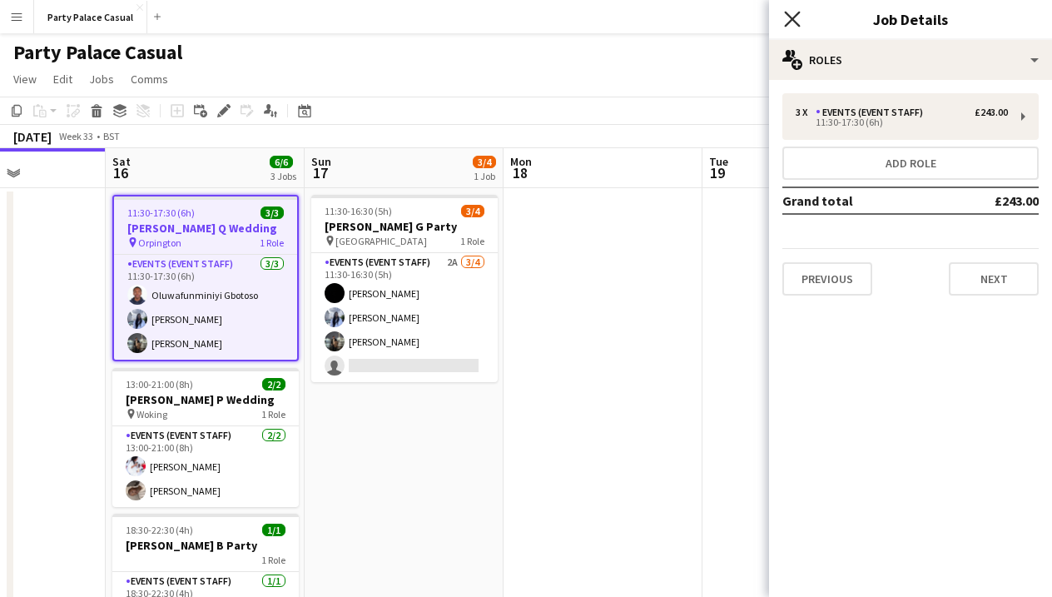
click at [797, 12] on icon "Close pop-in" at bounding box center [792, 19] width 16 height 16
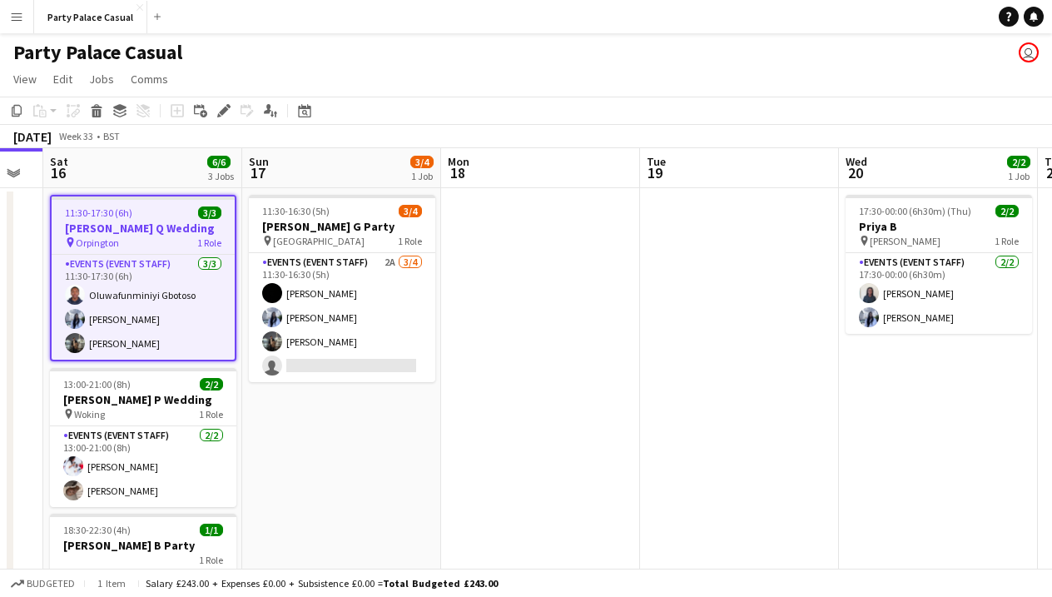
scroll to position [0, 754]
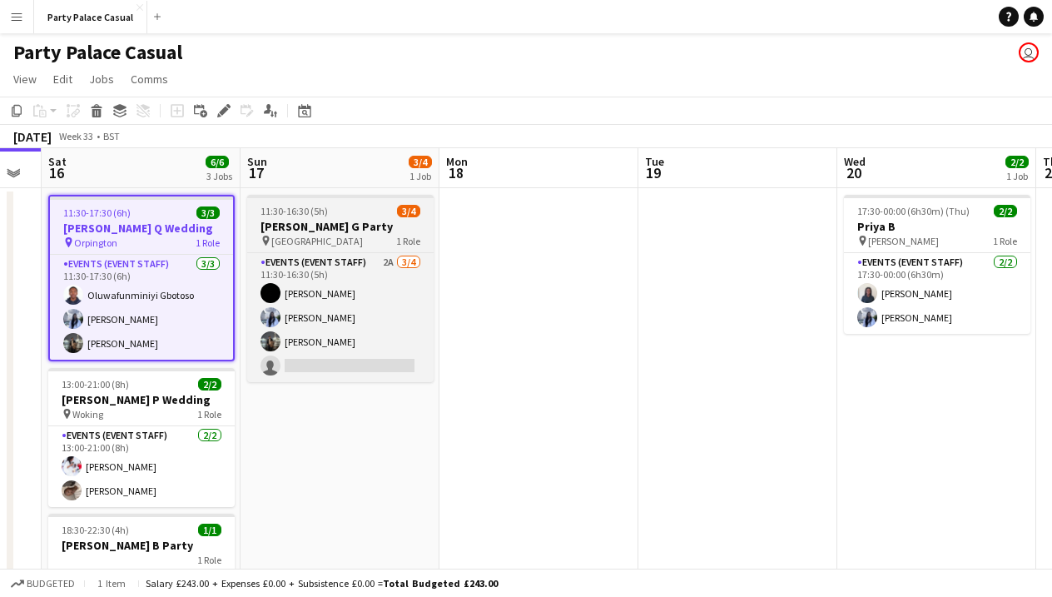
click at [322, 233] on h3 "[PERSON_NAME] G Party" at bounding box center [340, 226] width 186 height 15
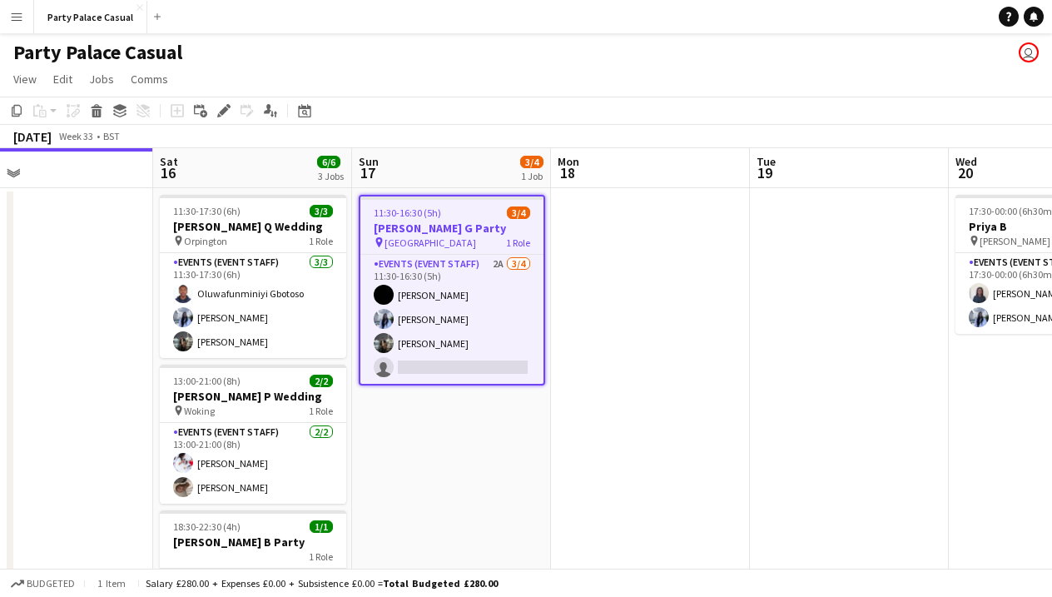
scroll to position [0, 432]
